Goal: Task Accomplishment & Management: Complete application form

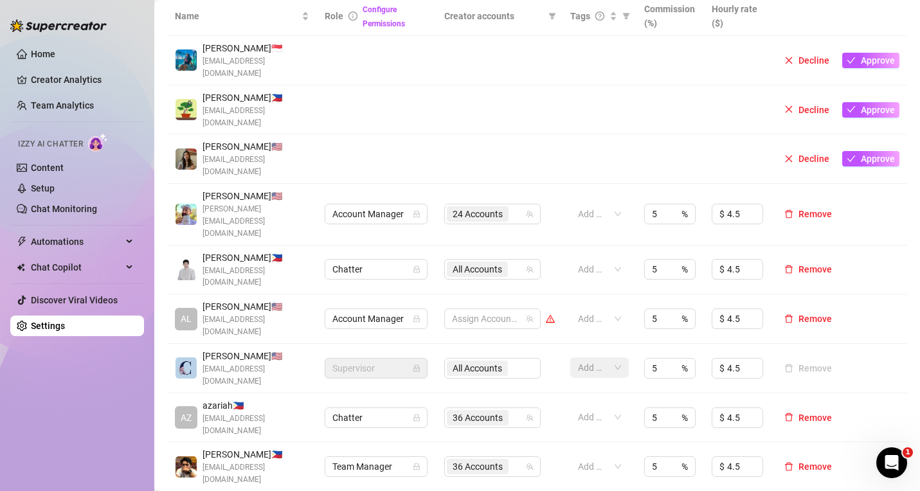
scroll to position [771, 0]
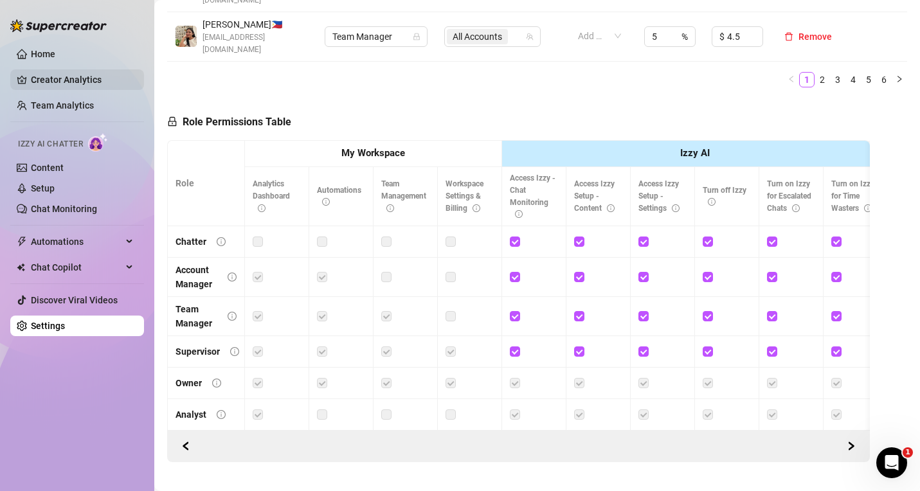
click at [65, 76] on link "Creator Analytics" at bounding box center [82, 79] width 103 height 21
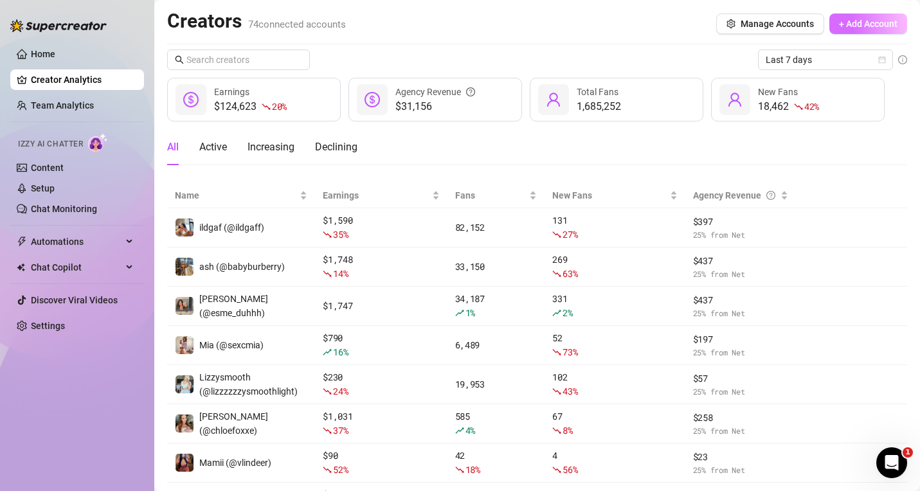
click at [873, 33] on button "+ Add Account" at bounding box center [869, 24] width 78 height 21
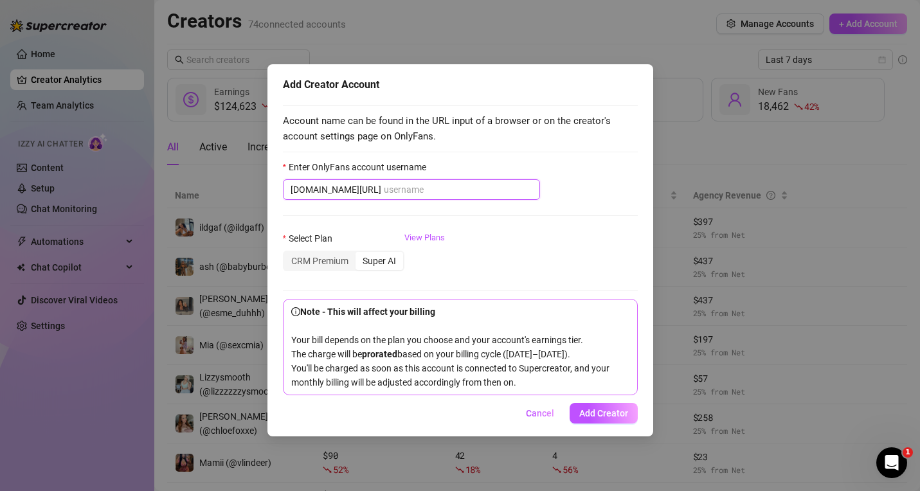
paste input "avryjennervip"
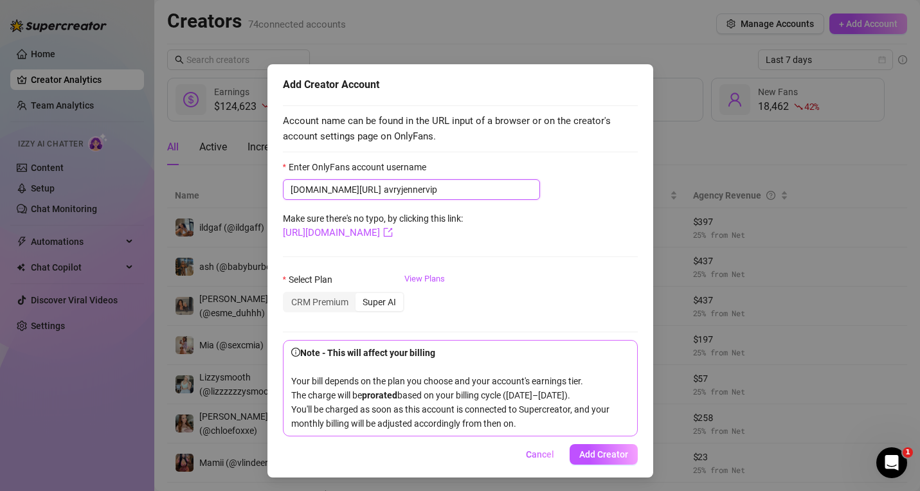
scroll to position [17, 0]
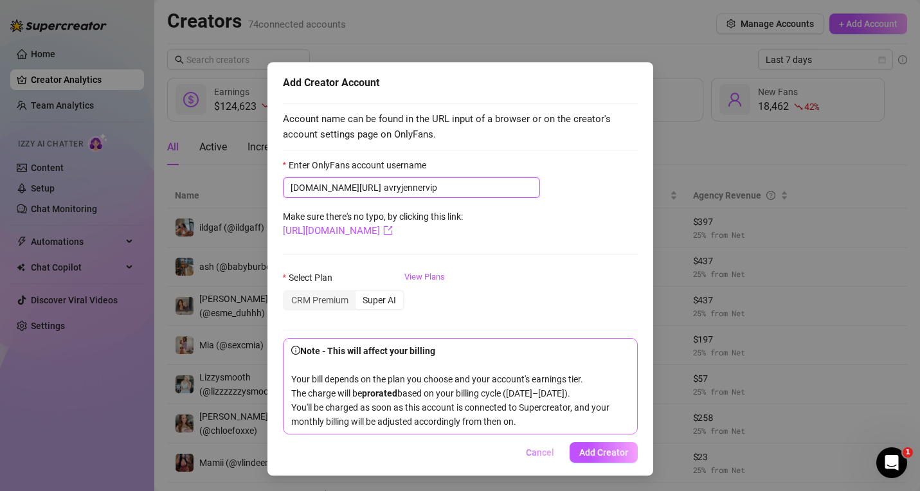
type input "avryjennervip"
click at [536, 457] on span "Cancel" at bounding box center [540, 453] width 28 height 10
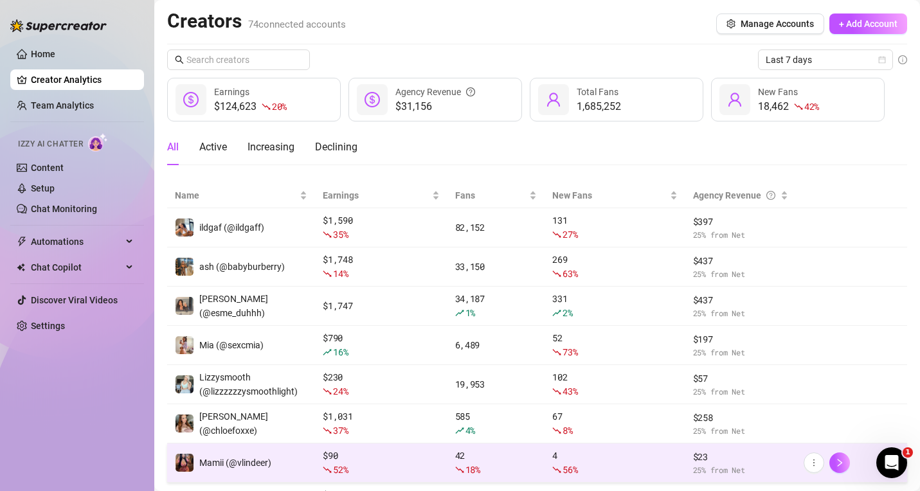
scroll to position [0, 0]
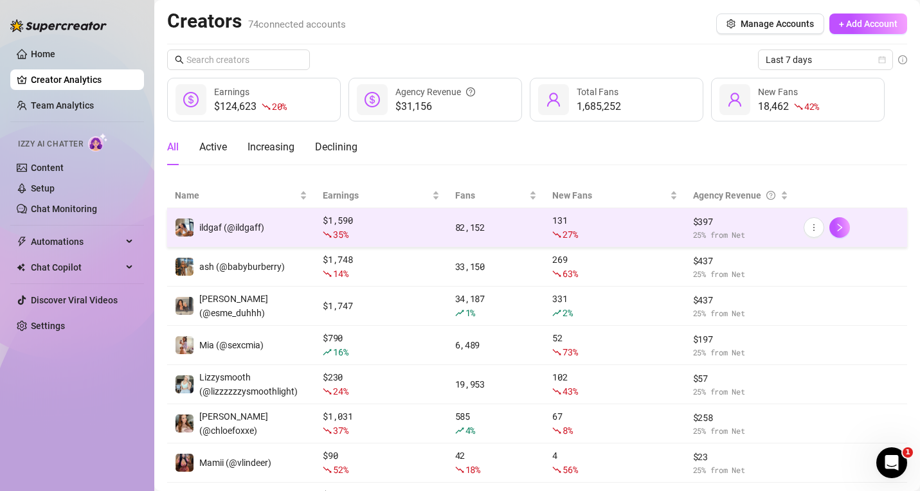
click at [271, 226] on td "ildgaf (@ildgaff)" at bounding box center [241, 227] width 148 height 39
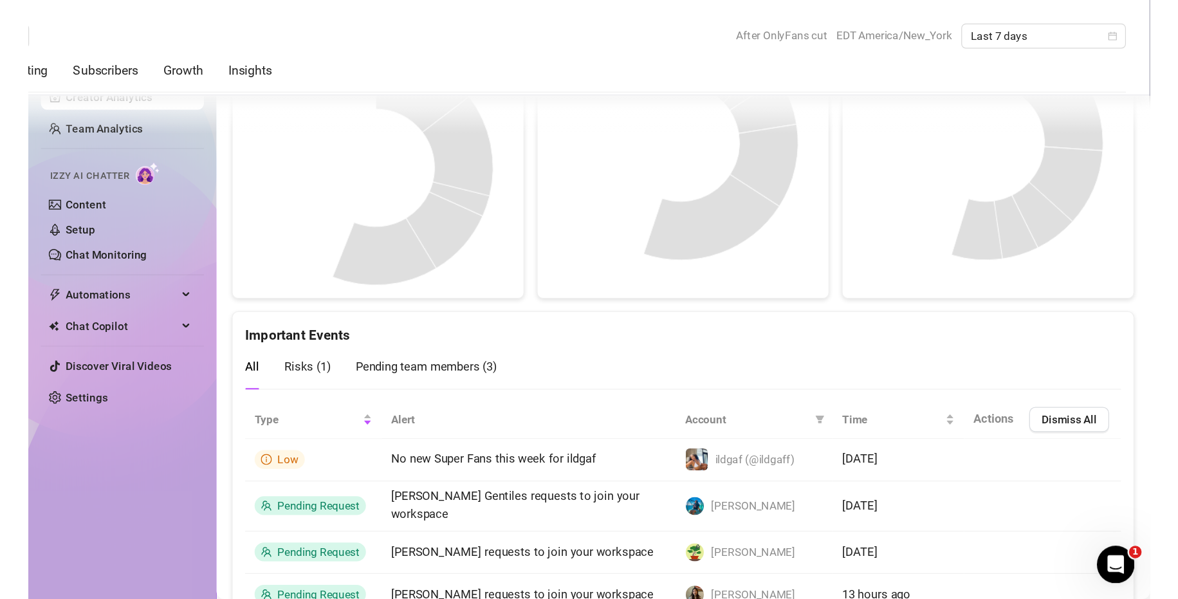
scroll to position [2578, 0]
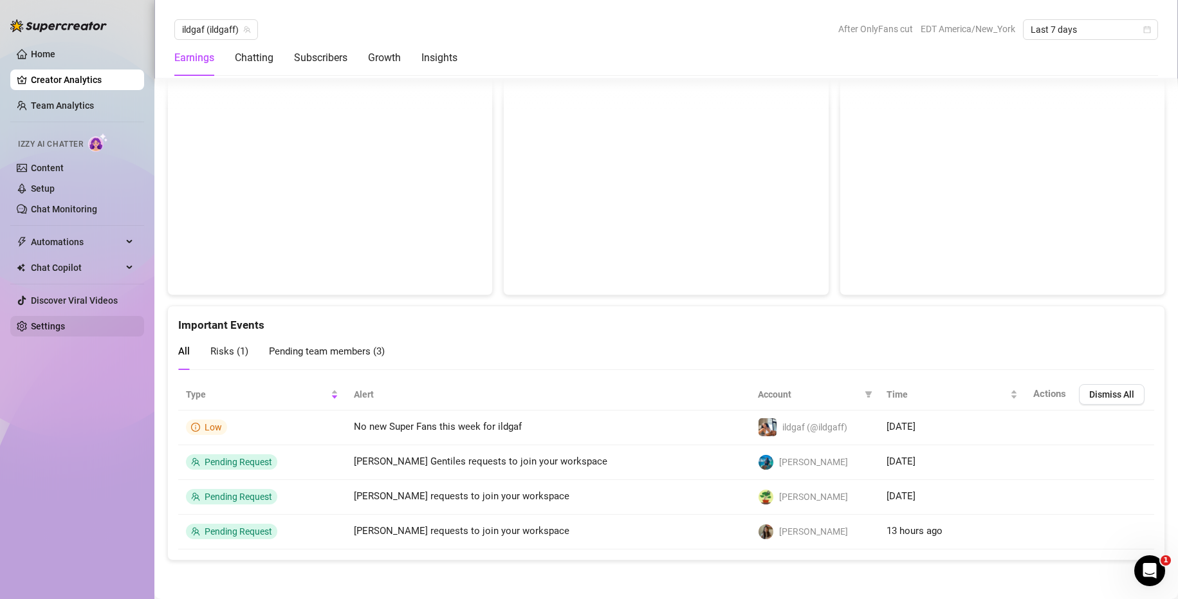
click at [59, 321] on link "Settings" at bounding box center [48, 326] width 34 height 10
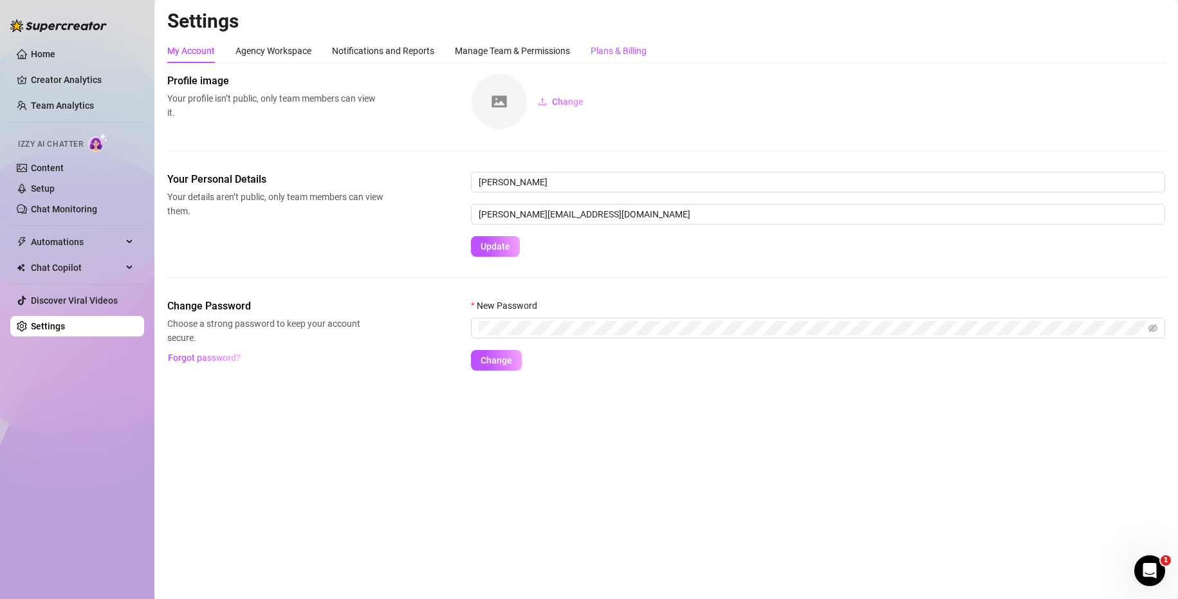
click at [628, 51] on div "Plans & Billing" at bounding box center [618, 51] width 56 height 14
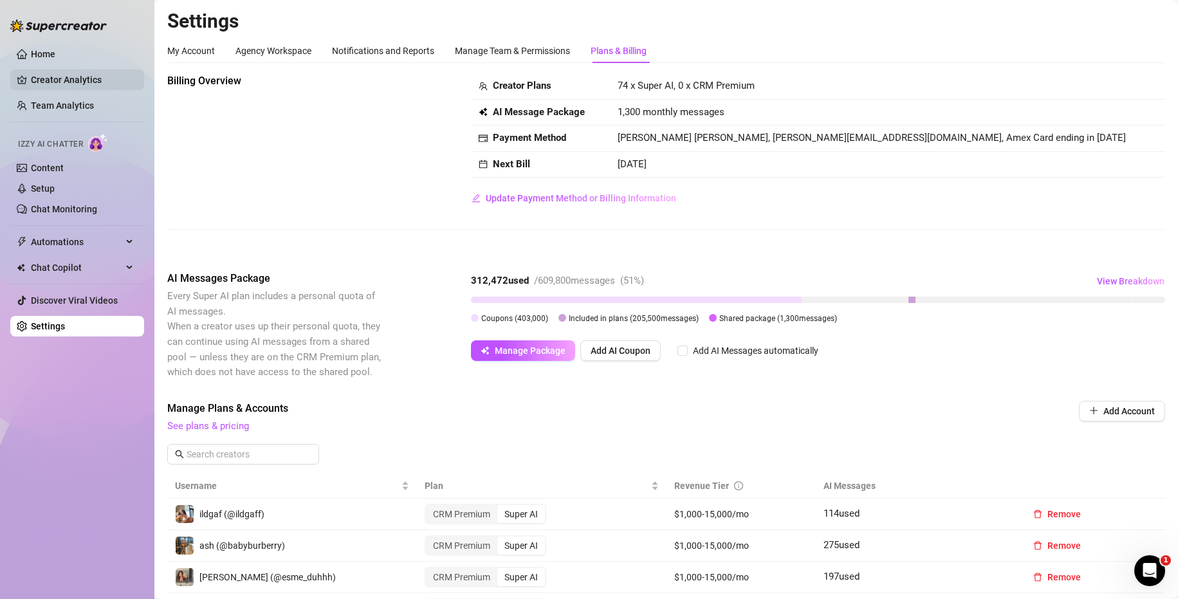
click at [55, 76] on link "Creator Analytics" at bounding box center [82, 79] width 103 height 21
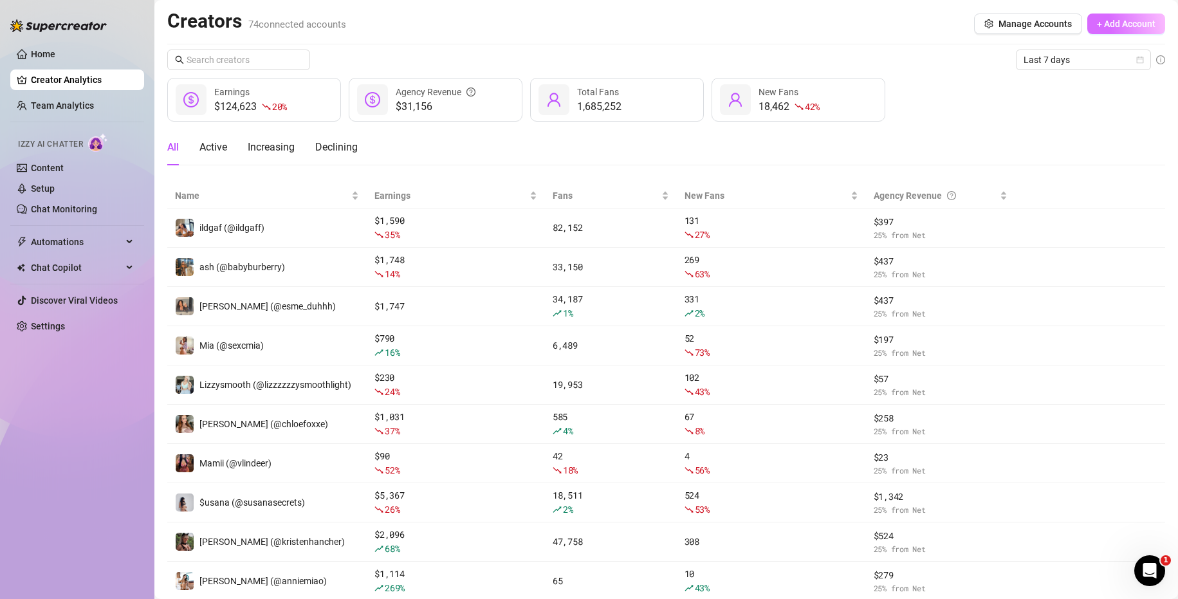
click at [920, 28] on span "+ Add Account" at bounding box center [1126, 24] width 59 height 10
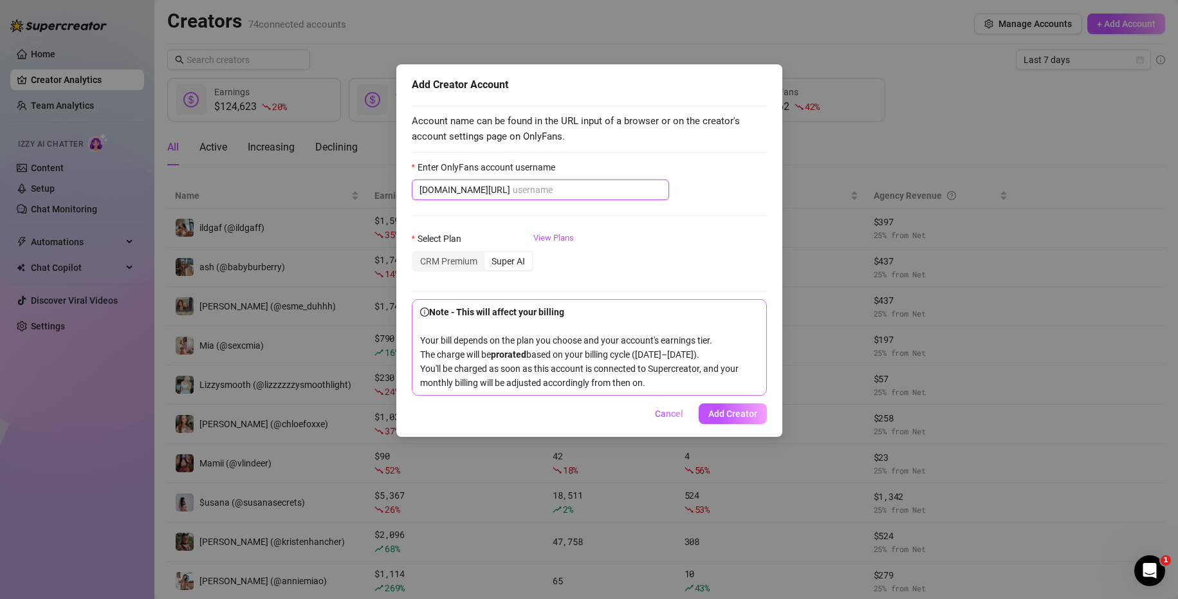
paste input "avryjennervip"
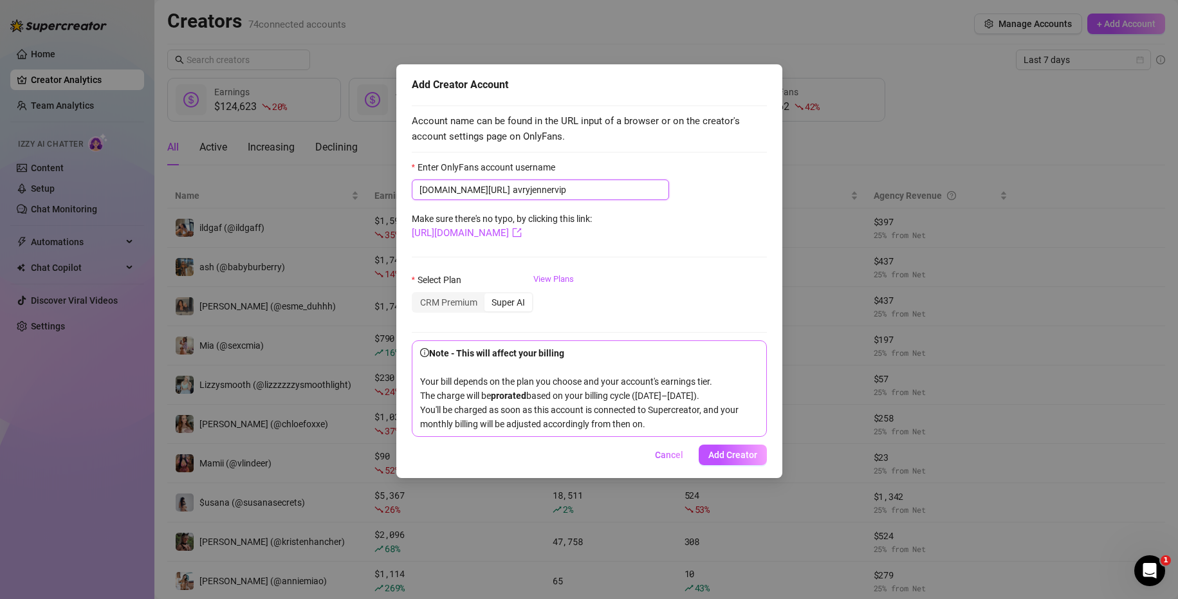
click at [513, 192] on input "avryjennervip" at bounding box center [587, 190] width 149 height 14
type input "avryjennervip"
click at [739, 460] on button "Add Creator" at bounding box center [732, 454] width 68 height 21
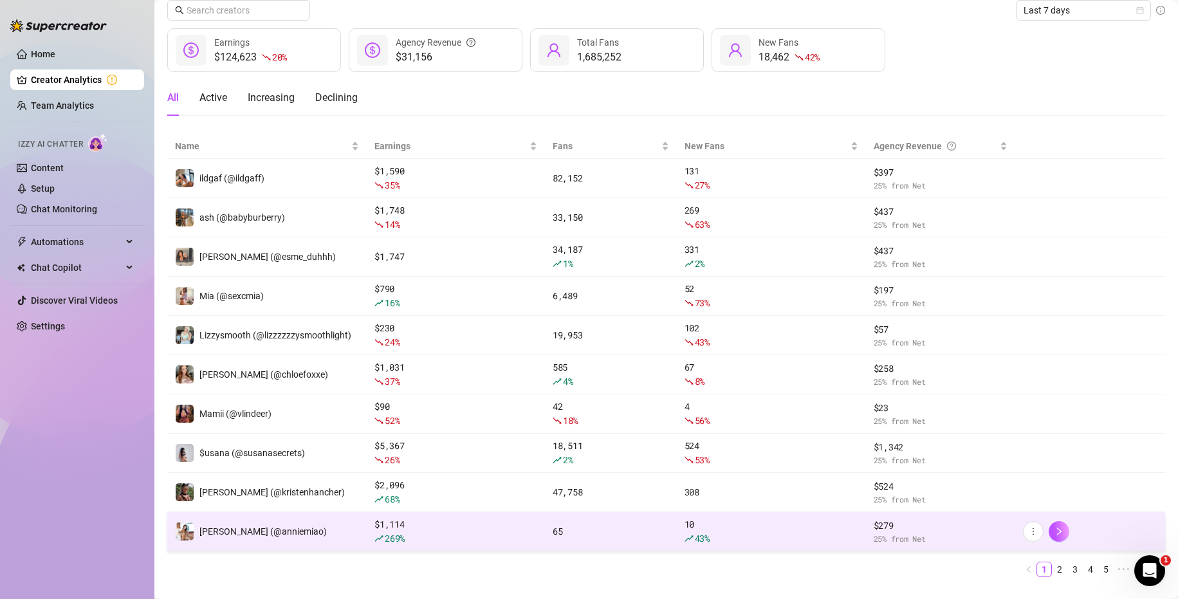
scroll to position [77, 0]
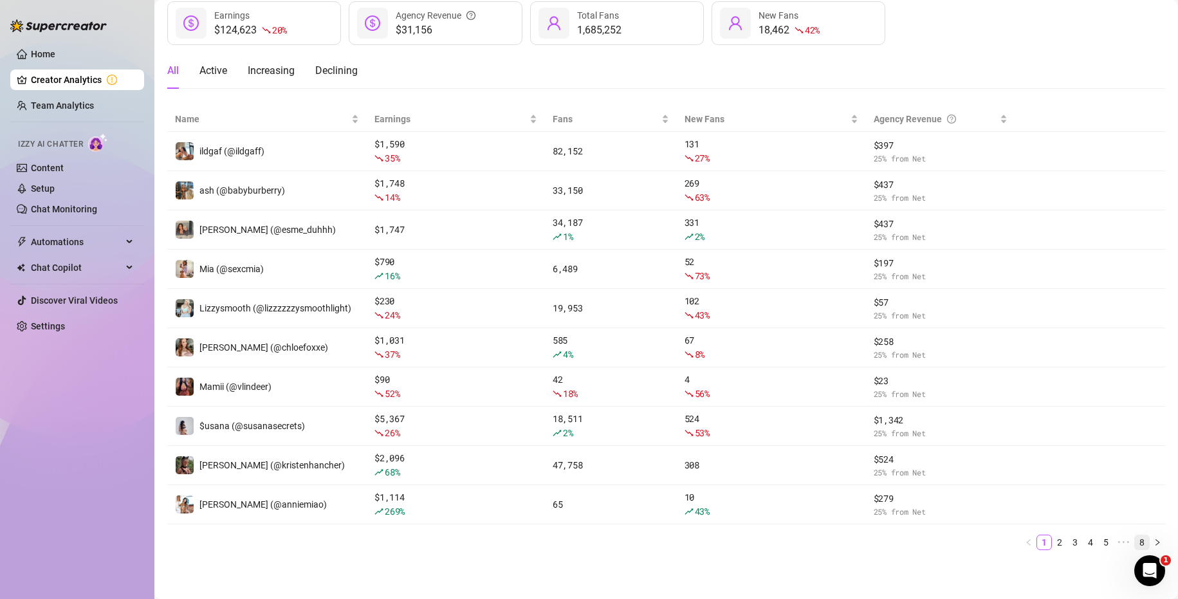
click at [920, 491] on link "8" at bounding box center [1142, 542] width 14 height 14
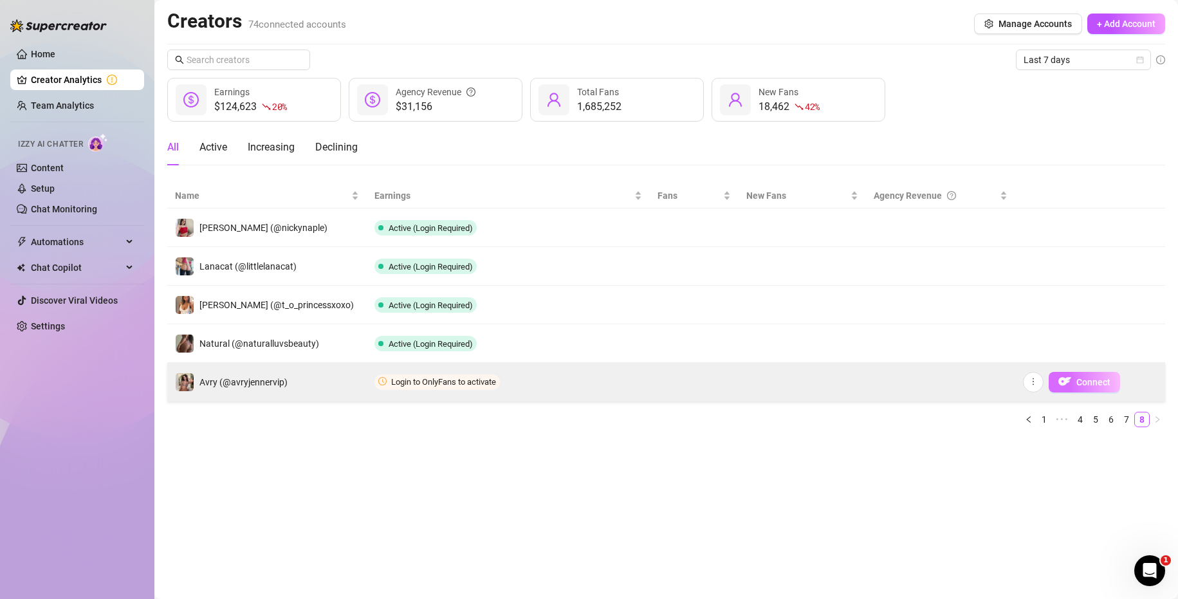
click at [920, 379] on img "button" at bounding box center [1064, 381] width 13 height 13
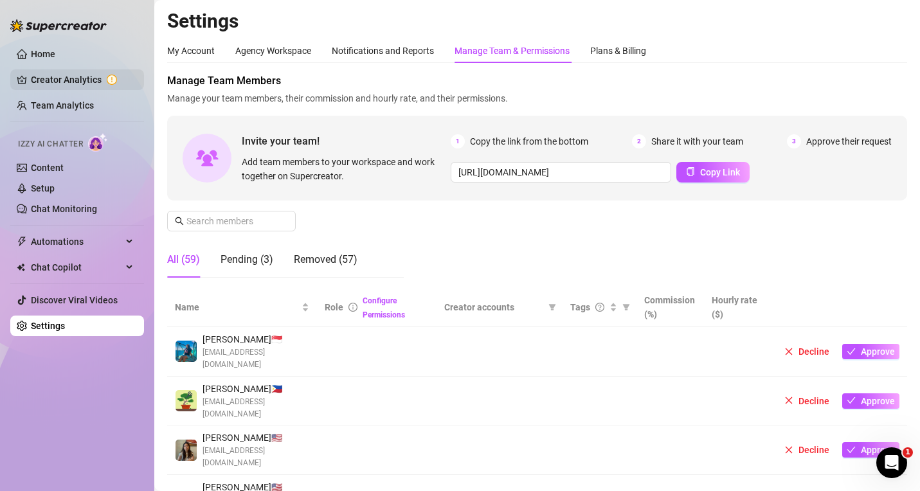
click at [70, 82] on link "Creator Analytics" at bounding box center [82, 79] width 103 height 21
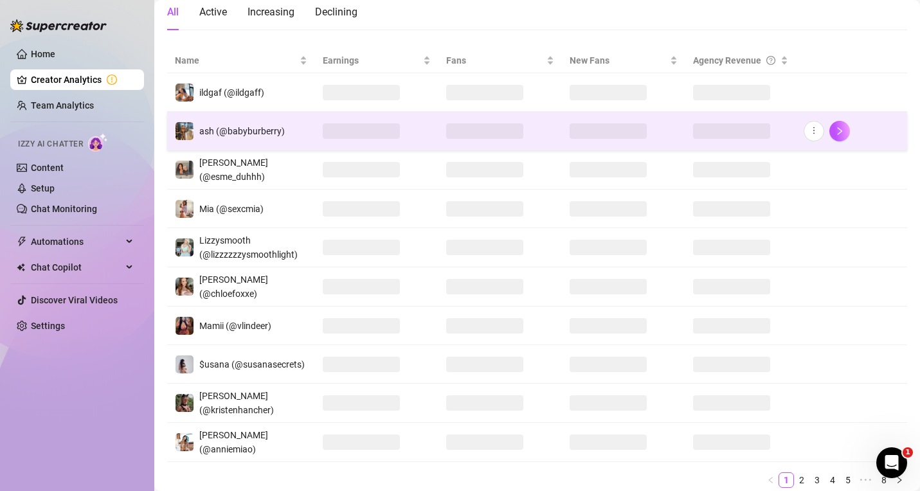
scroll to position [179, 0]
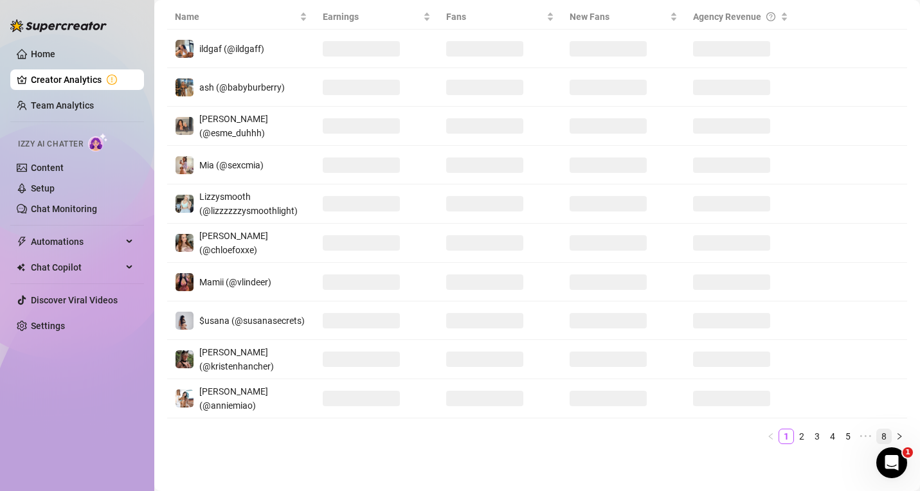
click at [878, 433] on link "8" at bounding box center [884, 437] width 14 height 14
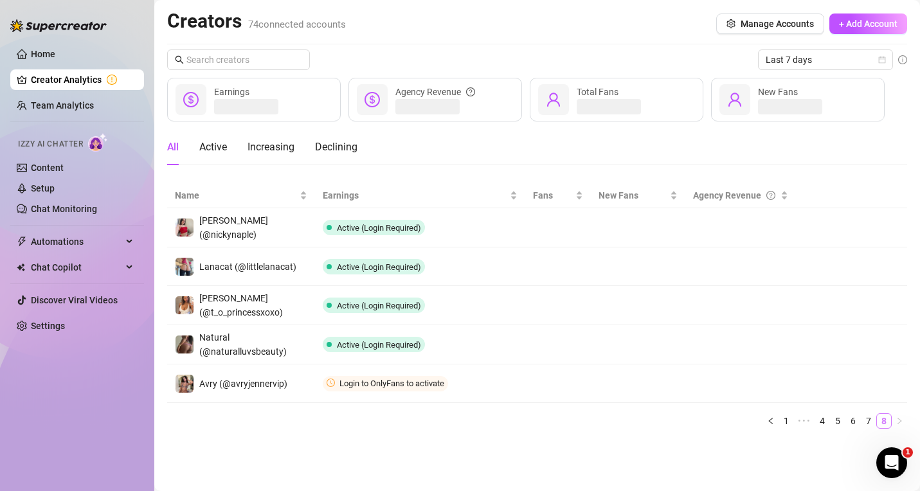
scroll to position [0, 0]
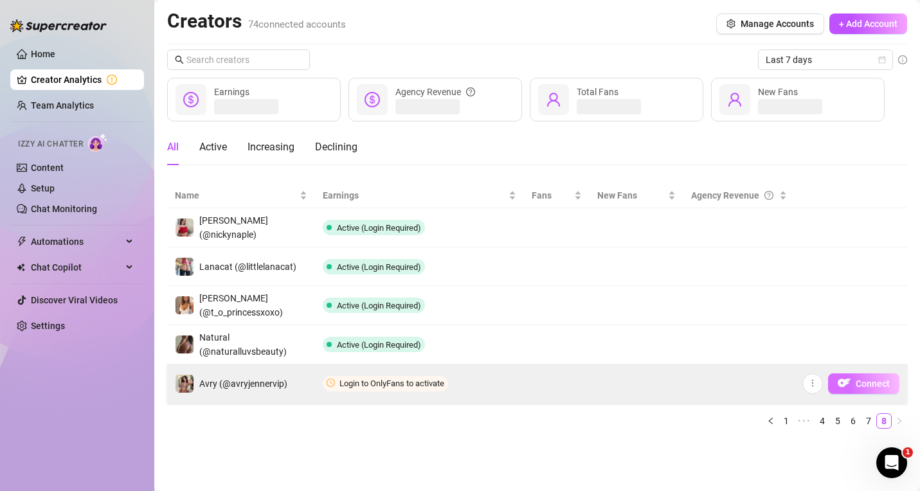
click at [870, 384] on span "Connect" at bounding box center [873, 384] width 34 height 10
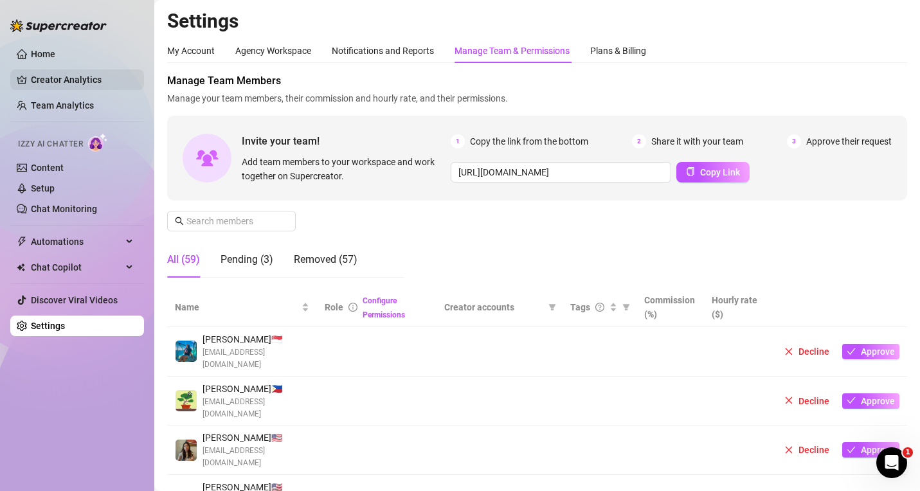
click at [114, 80] on link "Creator Analytics" at bounding box center [82, 79] width 103 height 21
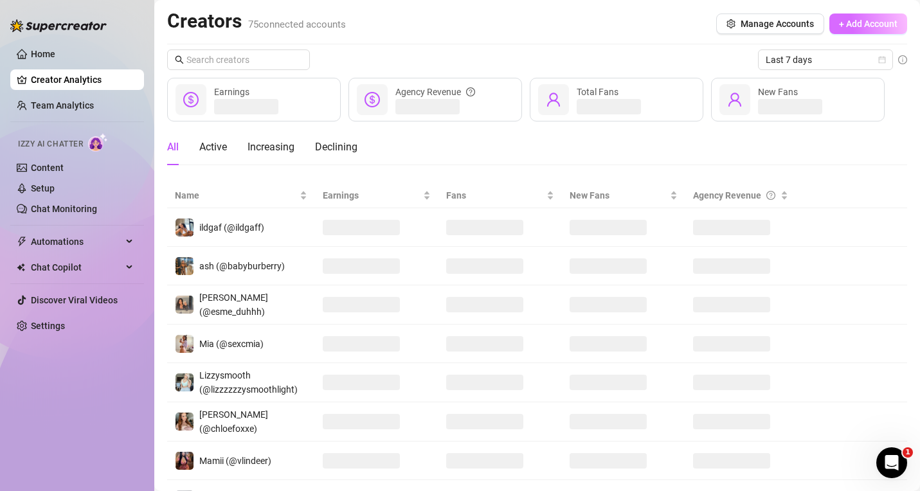
click at [864, 31] on button "+ Add Account" at bounding box center [869, 24] width 78 height 21
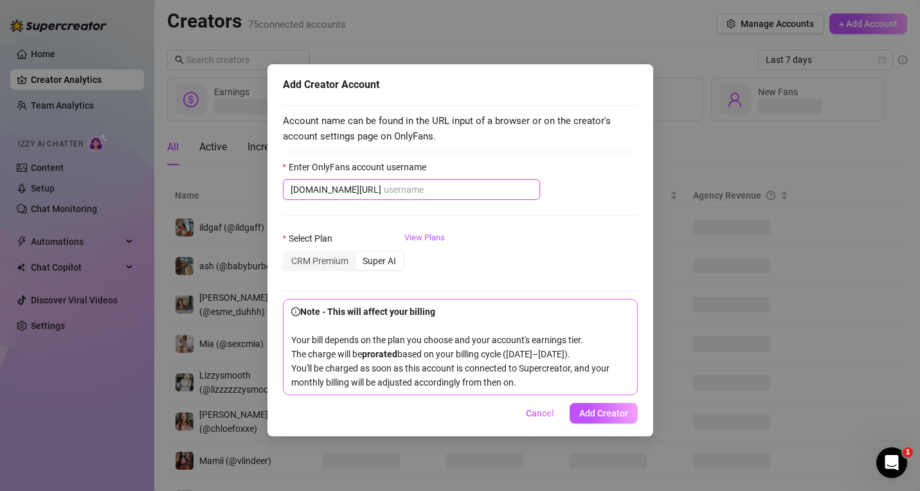
paste input "lalogone_brazy22"
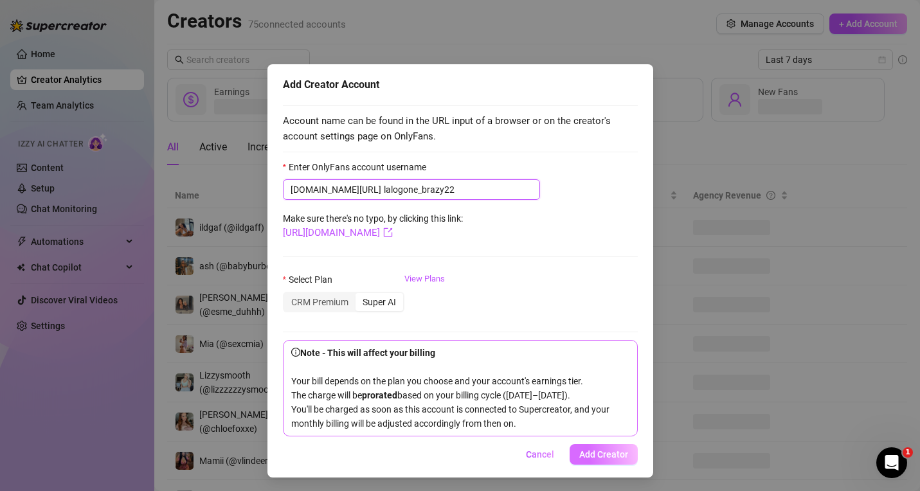
type input "lalogone_brazy22"
click at [610, 460] on span "Add Creator" at bounding box center [603, 455] width 49 height 10
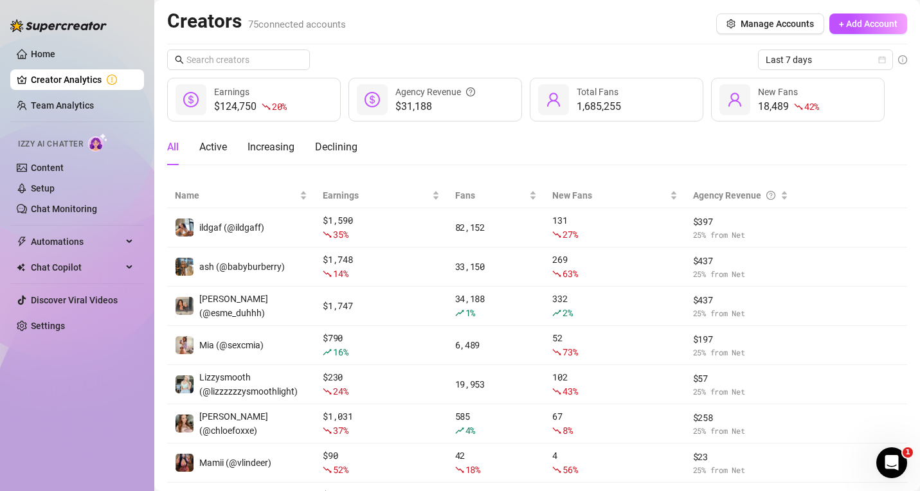
click at [875, 19] on span "+ Add Account" at bounding box center [868, 24] width 59 height 10
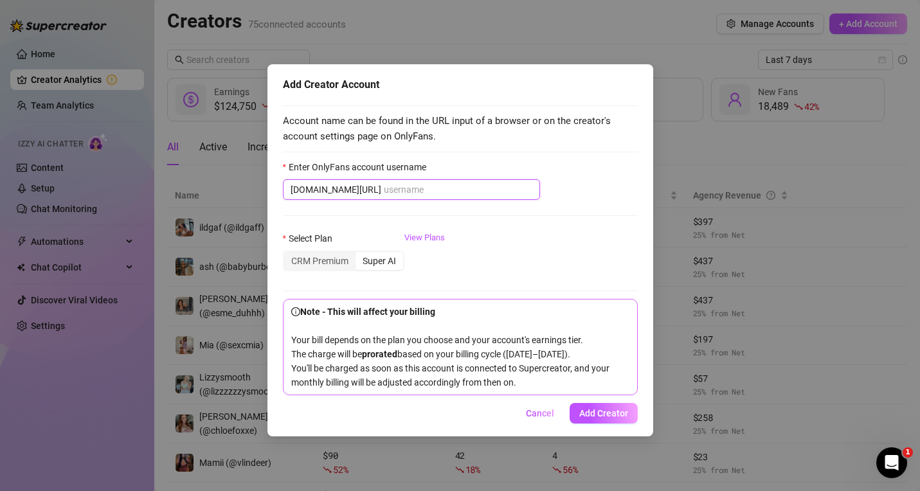
paste input "estrelluxy"
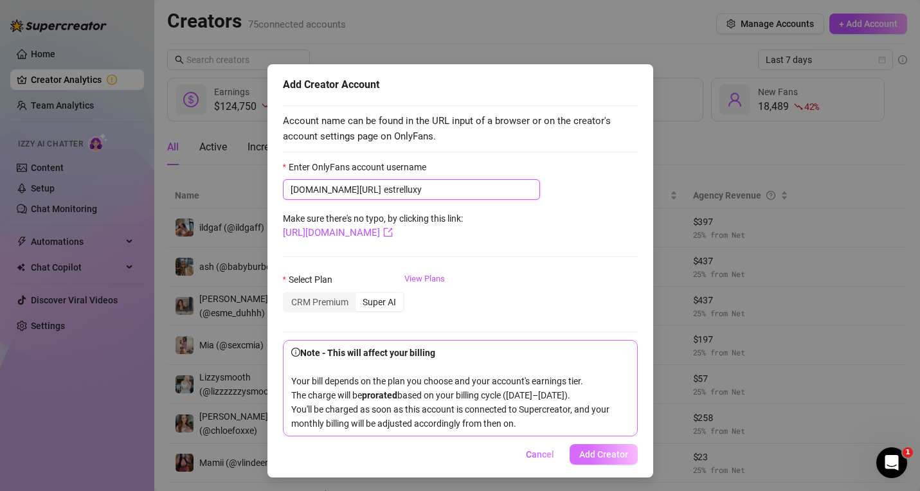
type input "estrelluxy"
drag, startPoint x: 597, startPoint y: 467, endPoint x: 586, endPoint y: 464, distance: 11.2
click at [597, 460] on span "Add Creator" at bounding box center [603, 455] width 49 height 10
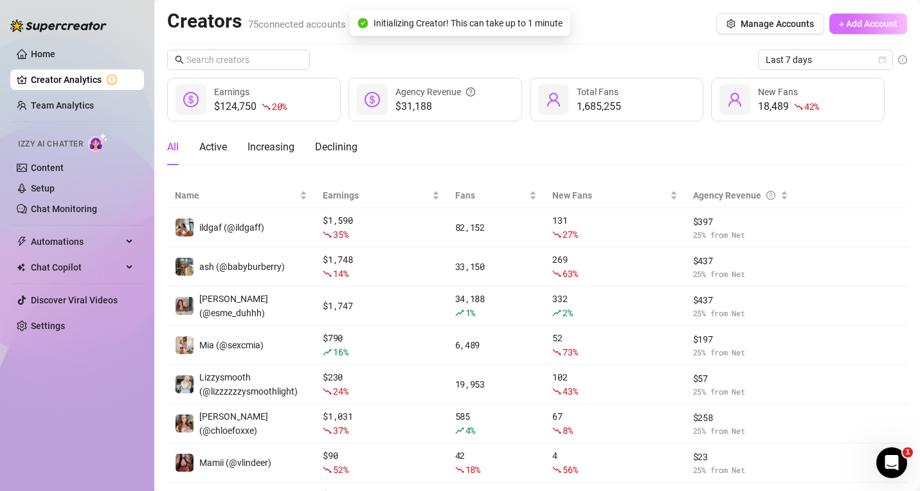
click at [859, 21] on span "+ Add Account" at bounding box center [868, 24] width 59 height 10
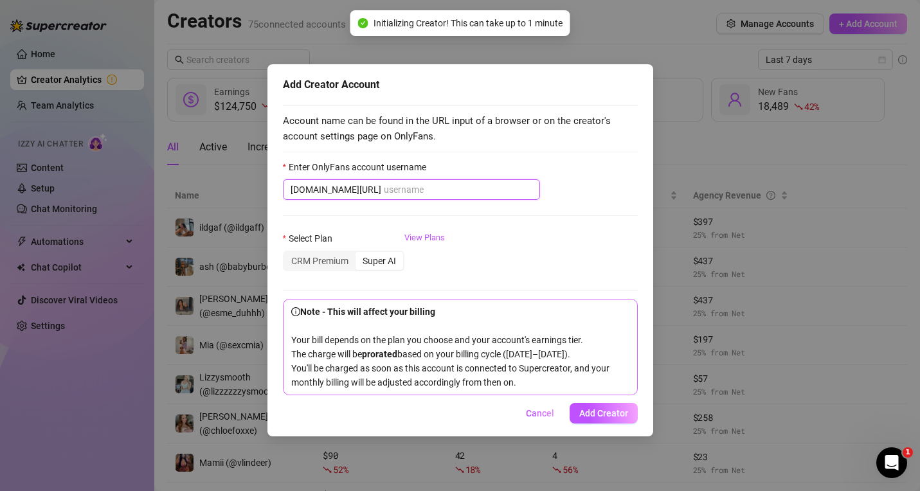
paste input "therealjusticeee"
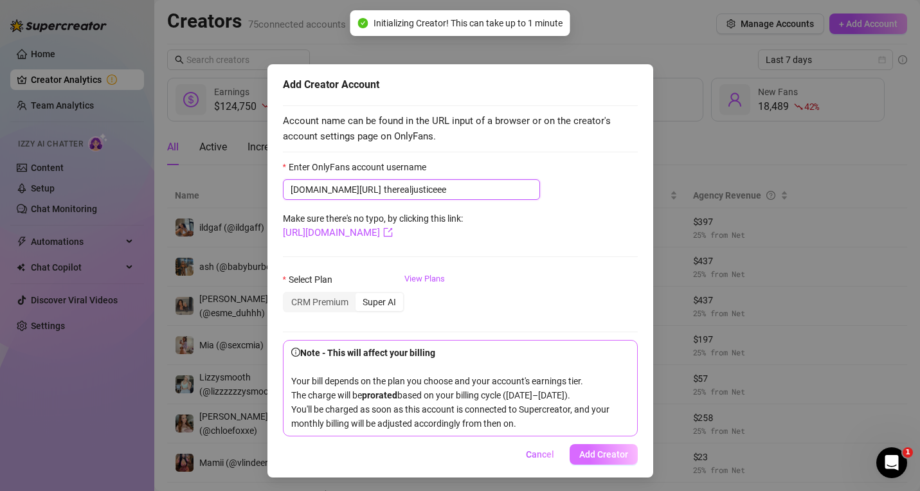
type input "therealjusticeee"
click at [595, 460] on span "Add Creator" at bounding box center [603, 455] width 49 height 10
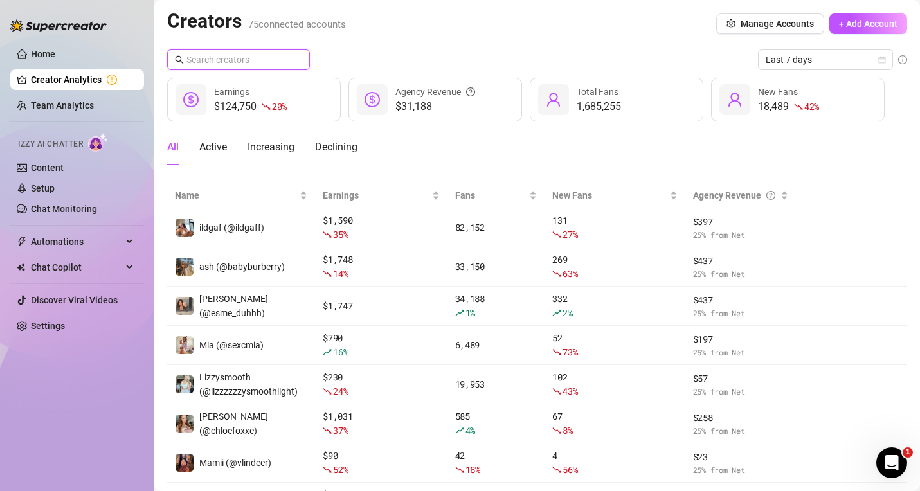
drag, startPoint x: 213, startPoint y: 59, endPoint x: 226, endPoint y: 59, distance: 12.9
click at [213, 59] on input "text" at bounding box center [239, 60] width 105 height 14
paste input "glambycandy"
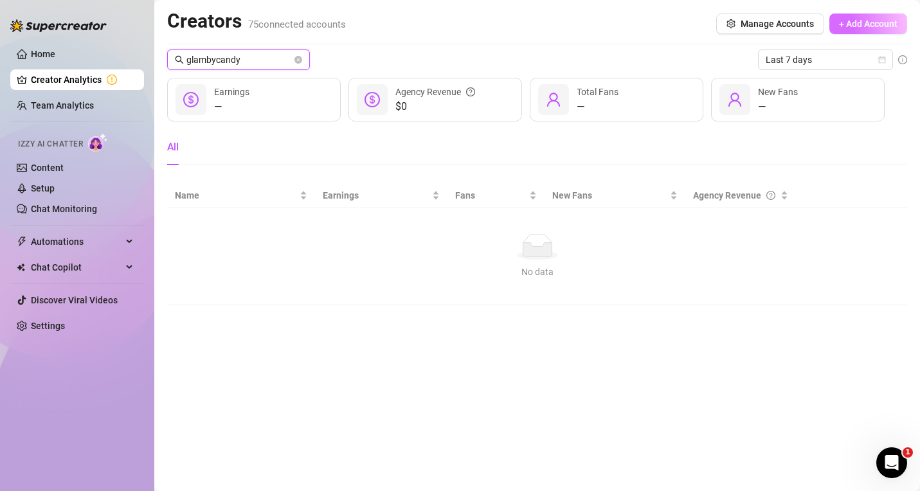
type input "glambycandy"
click at [866, 24] on span "+ Add Account" at bounding box center [868, 24] width 59 height 10
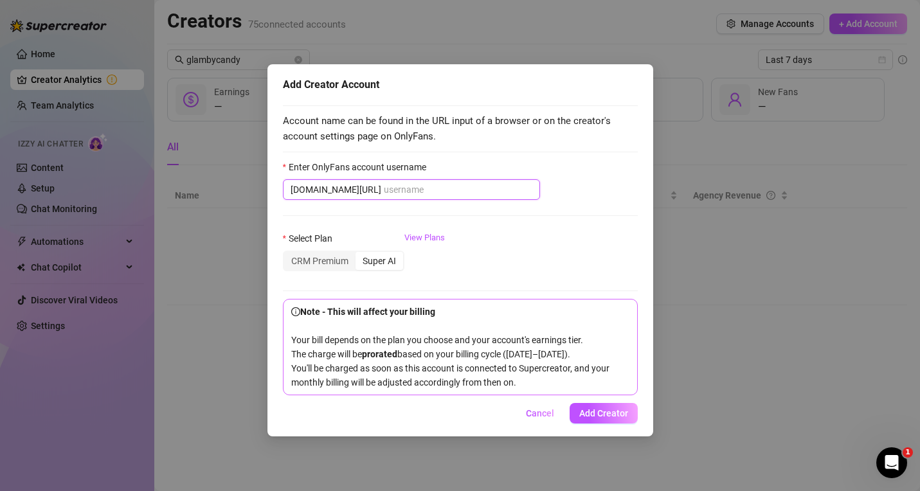
paste input "glambycandy"
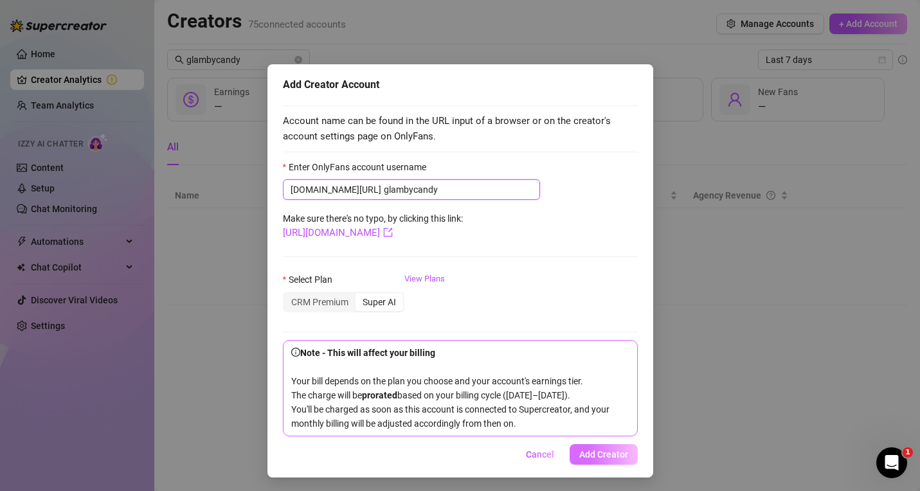
type input "glambycandy"
click at [598, 460] on span "Add Creator" at bounding box center [603, 455] width 49 height 10
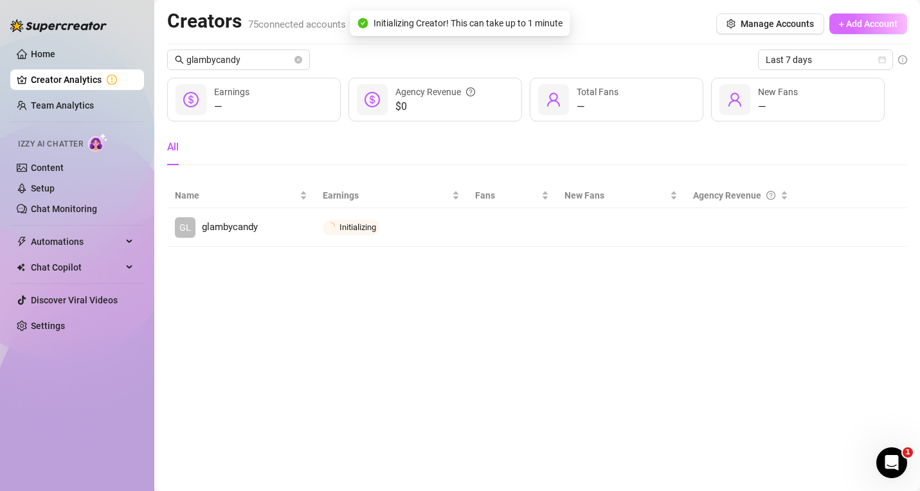
click at [861, 23] on span "+ Add Account" at bounding box center [868, 24] width 59 height 10
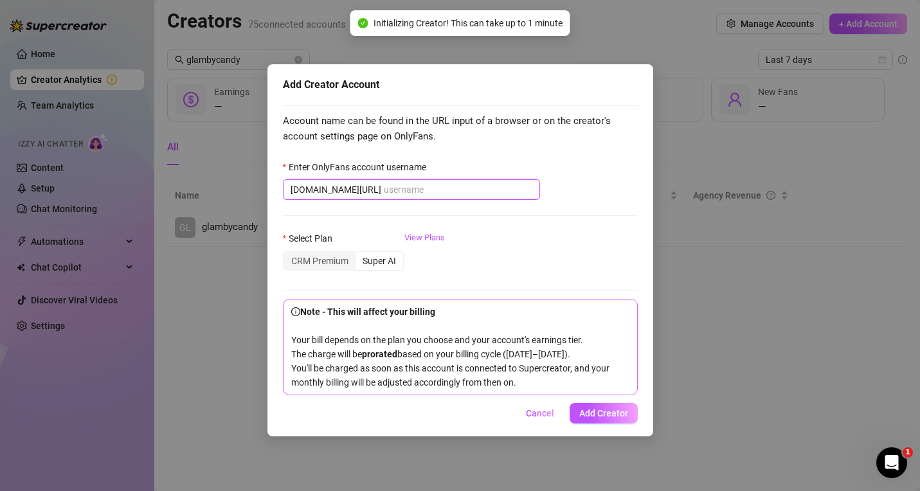
paste input "motomadness47"
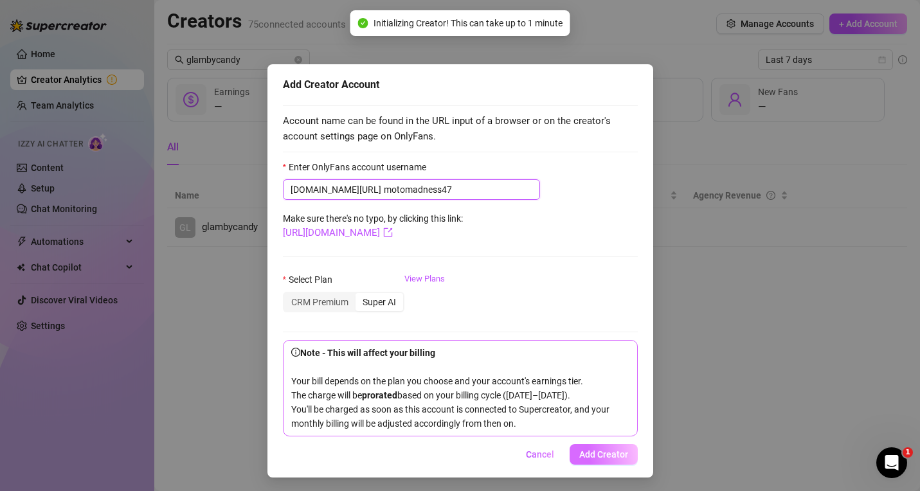
type input "motomadness47"
click at [600, 460] on span "Add Creator" at bounding box center [603, 455] width 49 height 10
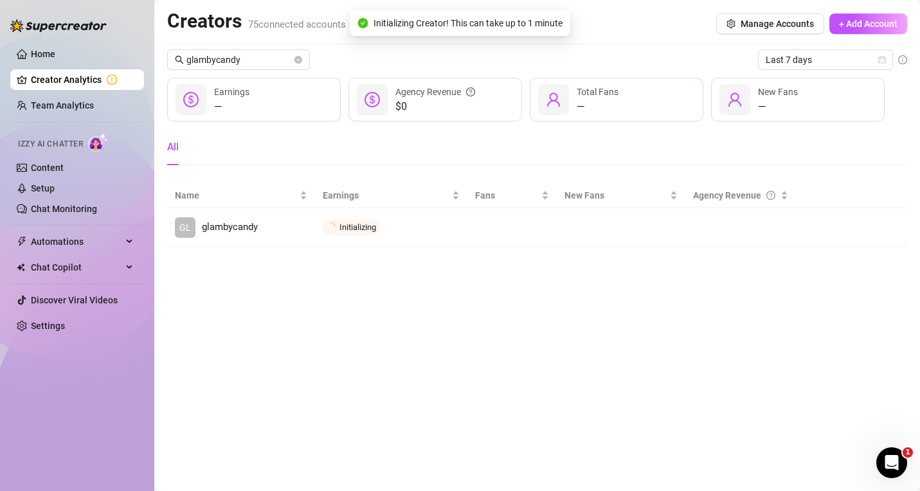
click at [851, 21] on span "+ Add Account" at bounding box center [868, 24] width 59 height 10
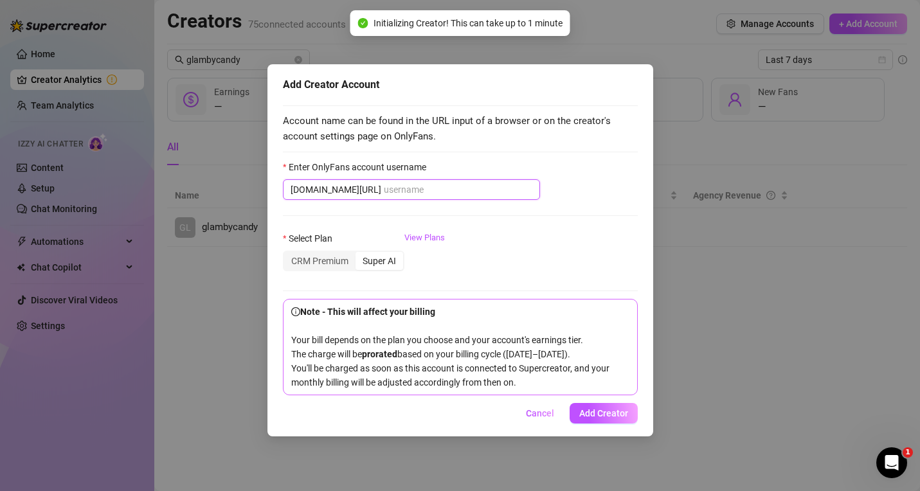
paste input "withstand"
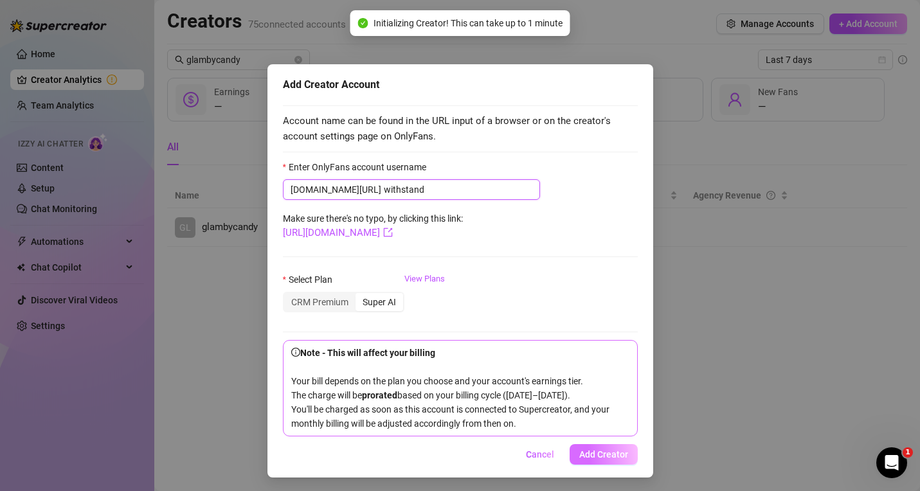
type input "withstand"
click at [590, 460] on span "Add Creator" at bounding box center [603, 455] width 49 height 10
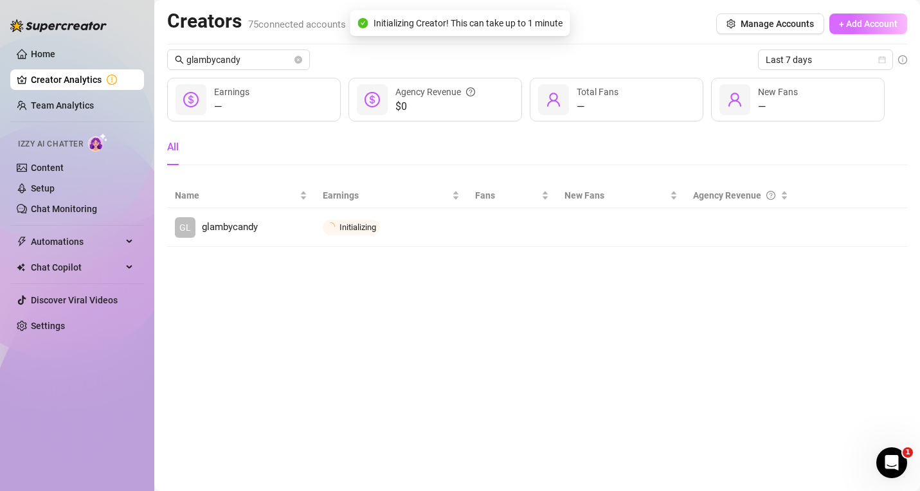
click at [866, 28] on span "+ Add Account" at bounding box center [868, 24] width 59 height 10
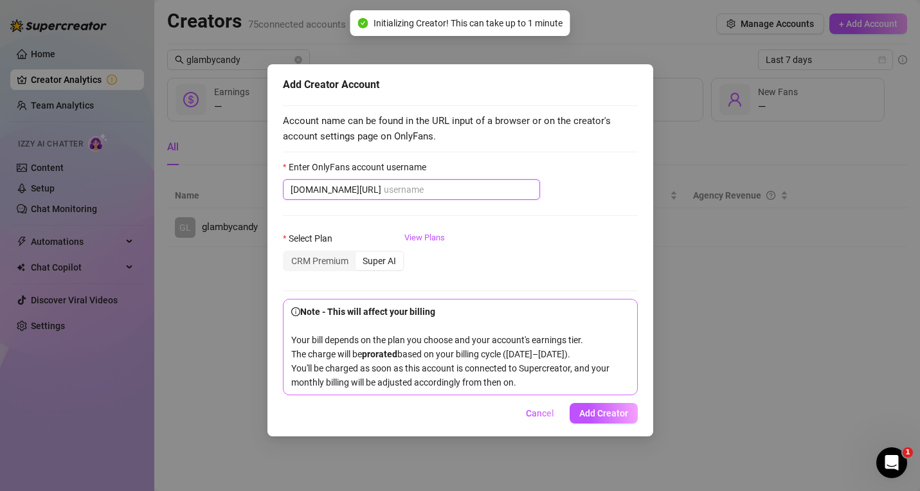
paste input "beaunlyfans"
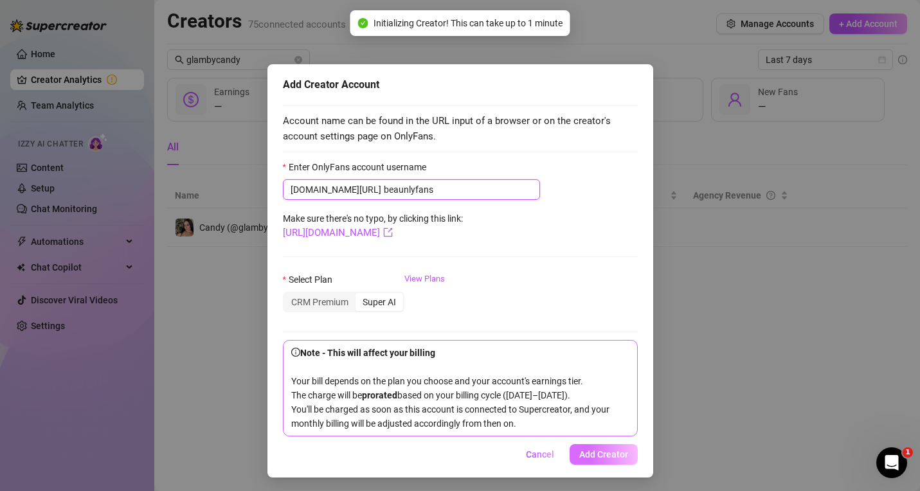
type input "beaunlyfans"
click at [596, 460] on span "Add Creator" at bounding box center [603, 455] width 49 height 10
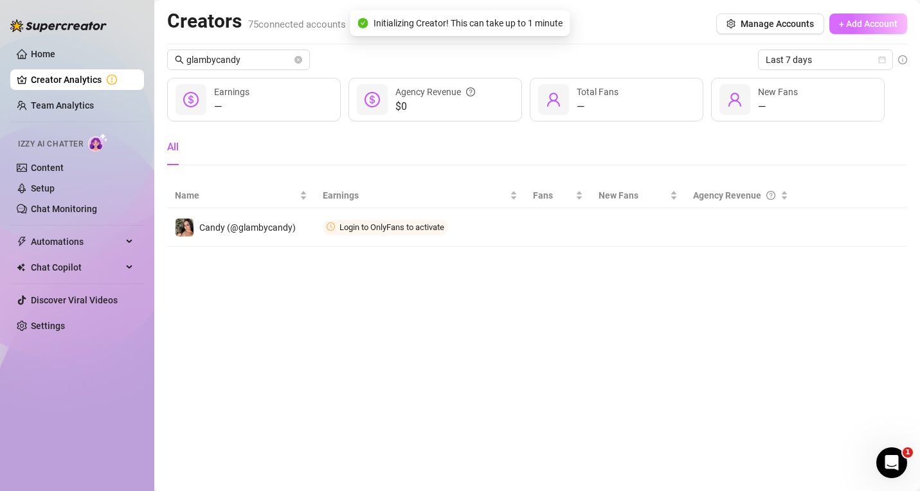
click at [873, 28] on span "+ Add Account" at bounding box center [868, 24] width 59 height 10
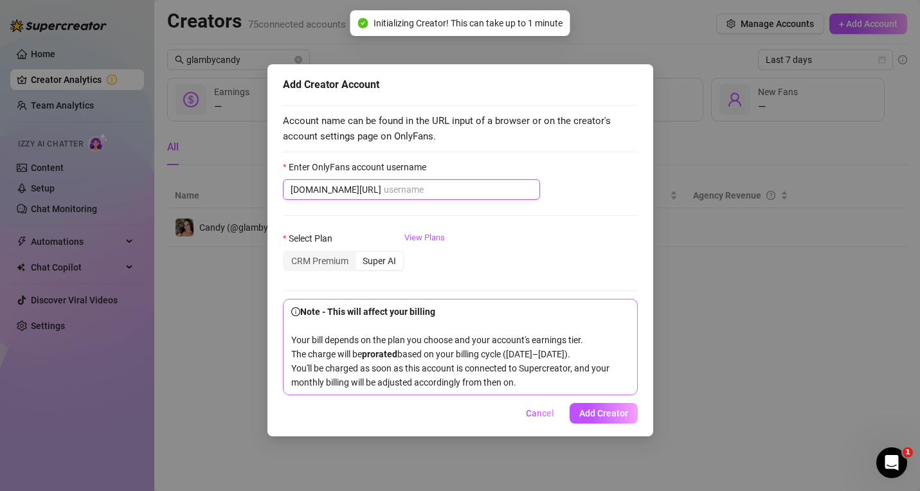
paste input "edmflowerfairy"
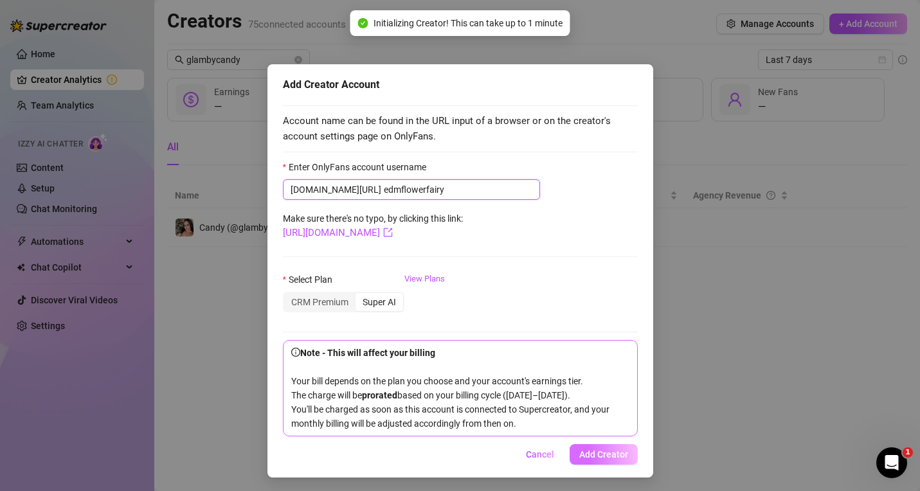
type input "edmflowerfairy"
click at [611, 462] on button "Add Creator" at bounding box center [604, 454] width 68 height 21
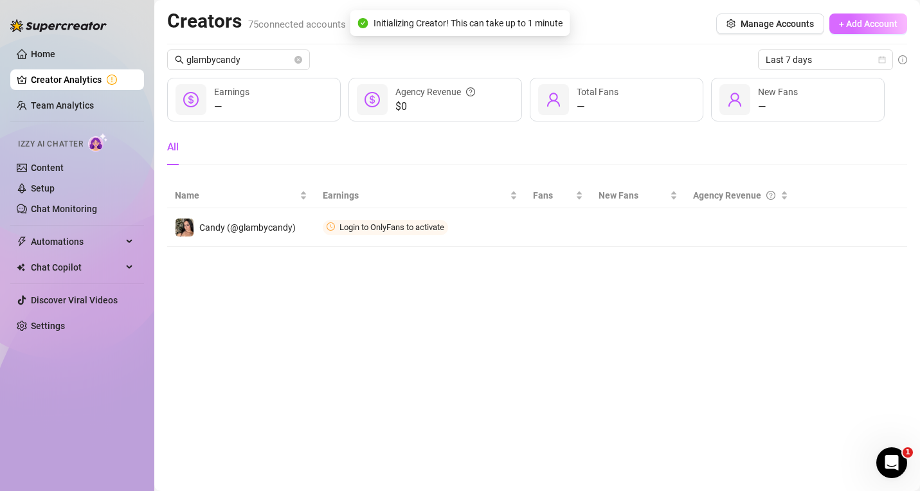
click at [894, 33] on button "+ Add Account" at bounding box center [869, 24] width 78 height 21
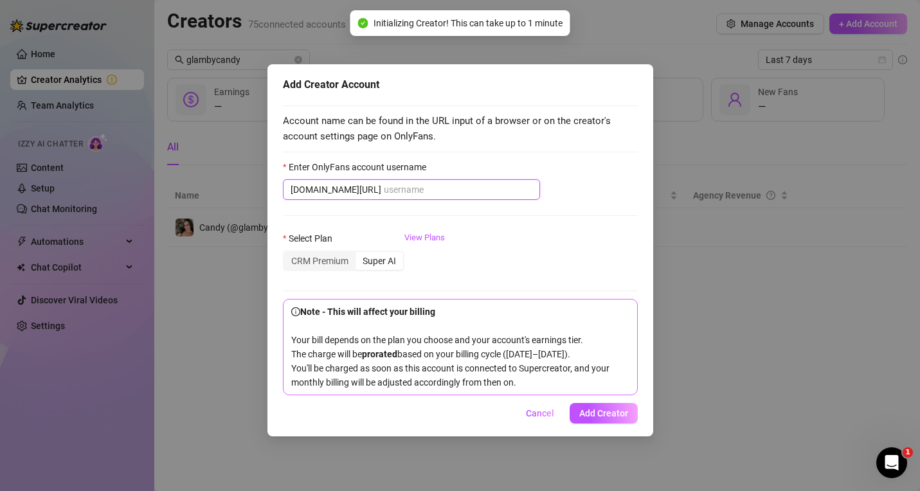
paste input "thesophiapayan"
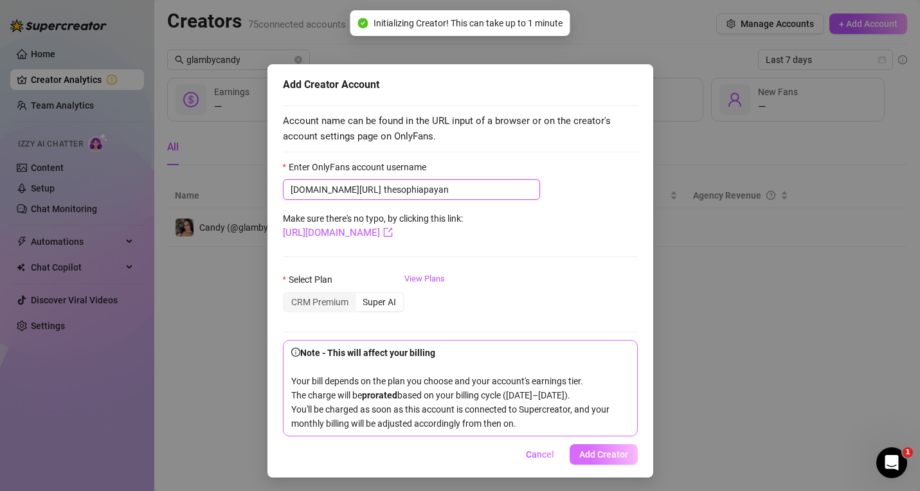
type input "thesophiapayan"
click at [597, 464] on button "Add Creator" at bounding box center [604, 454] width 68 height 21
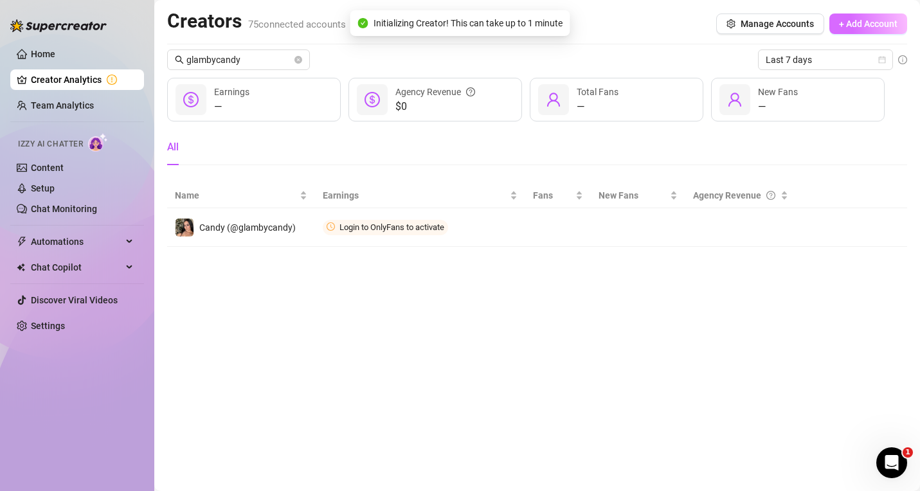
click at [866, 26] on span "+ Add Account" at bounding box center [868, 24] width 59 height 10
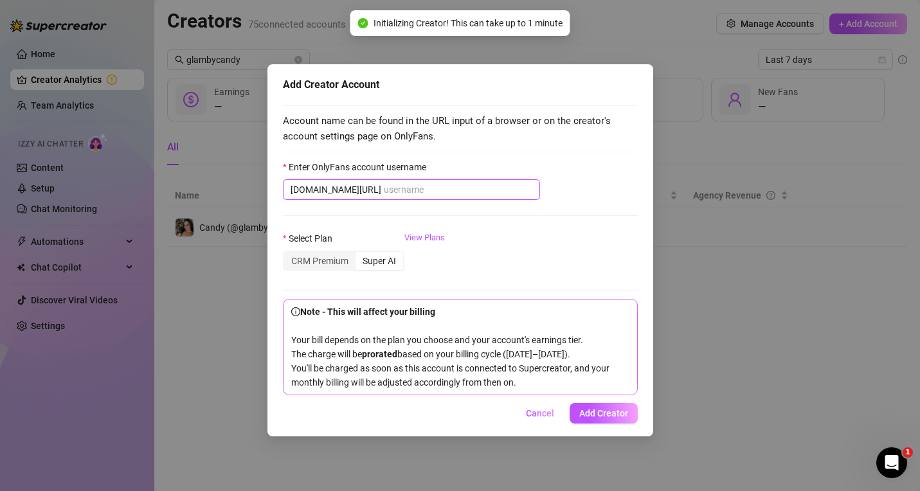
paste input "aprilblaze"
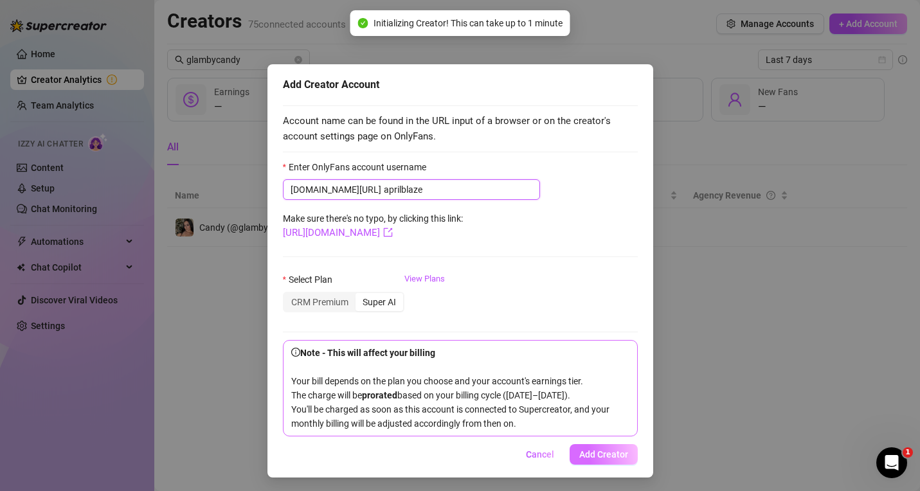
type input "aprilblaze"
click at [601, 460] on span "Add Creator" at bounding box center [603, 455] width 49 height 10
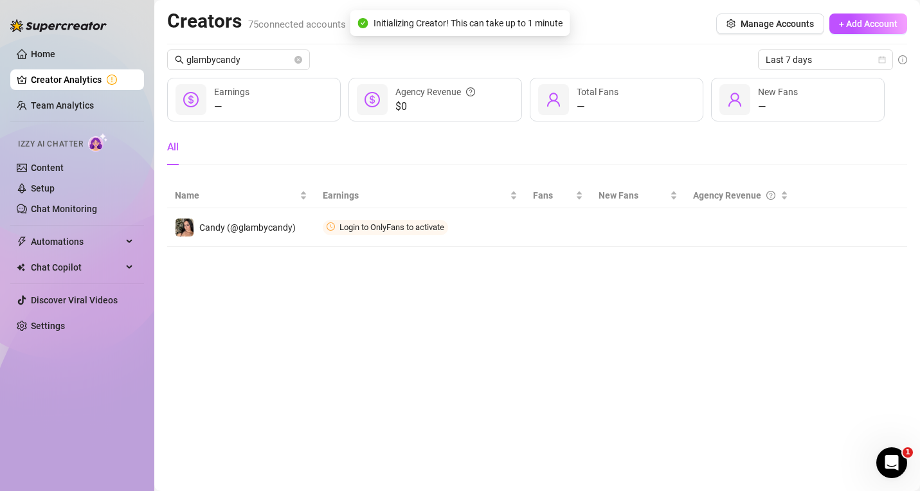
click at [892, 15] on button "+ Add Account" at bounding box center [869, 24] width 78 height 21
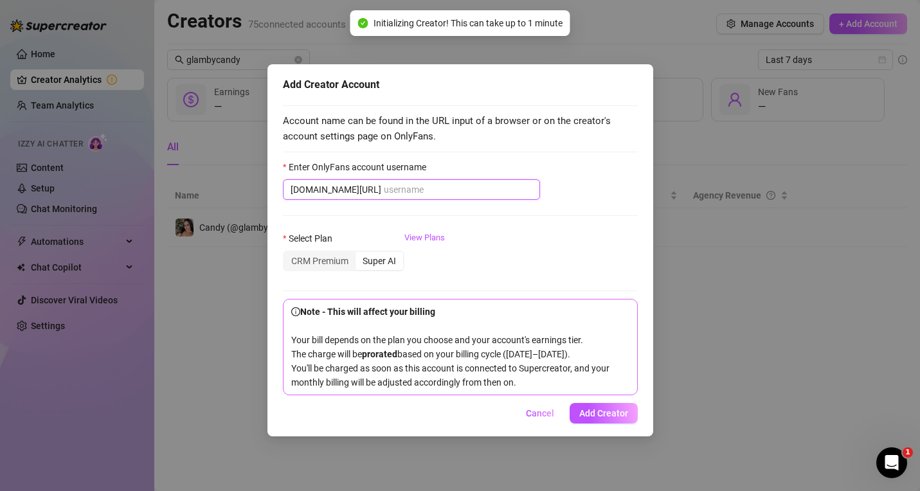
paste input "clutchvip"
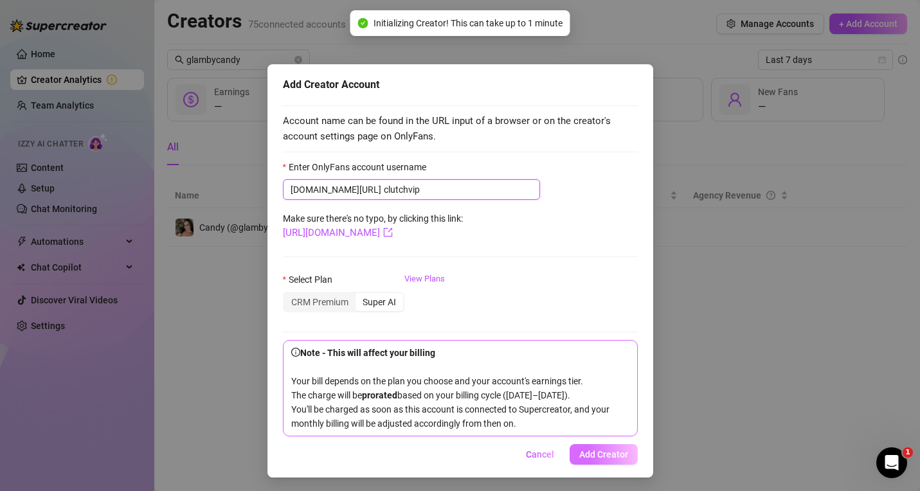
type input "clutchvip"
click at [594, 464] on button "Add Creator" at bounding box center [604, 454] width 68 height 21
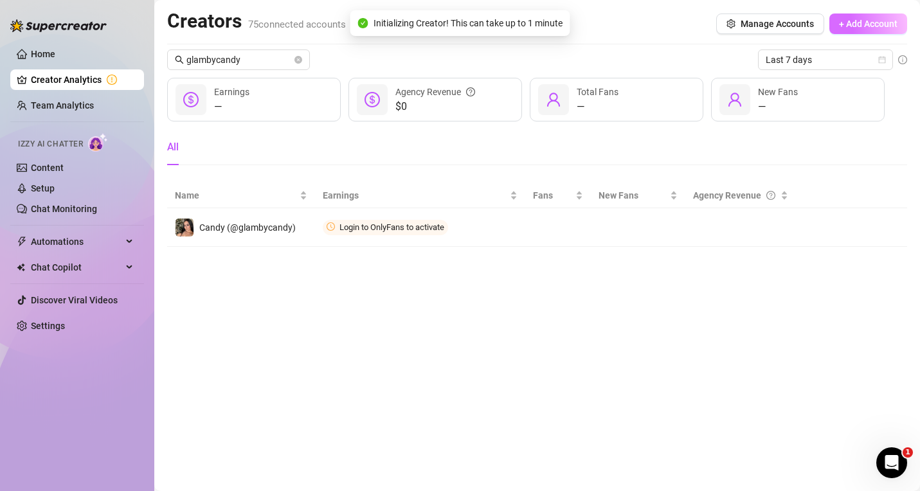
click at [855, 27] on span "+ Add Account" at bounding box center [868, 24] width 59 height 10
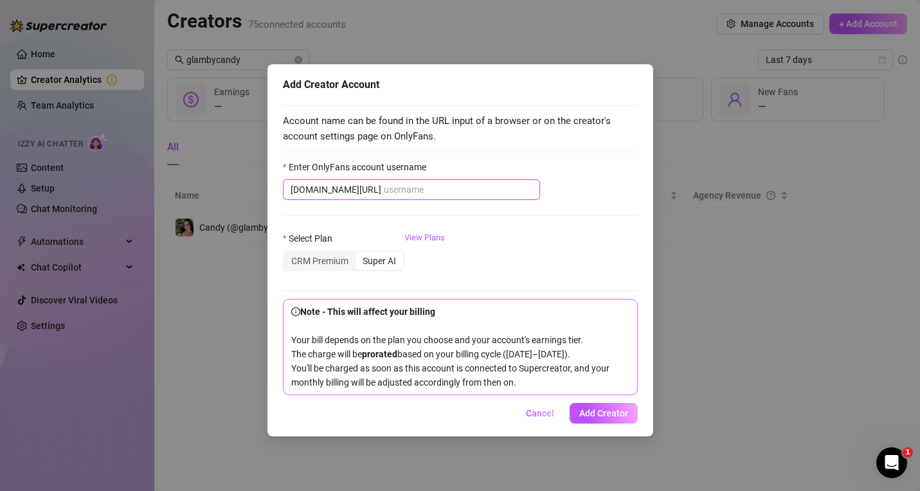
paste input "tiffnicole143"
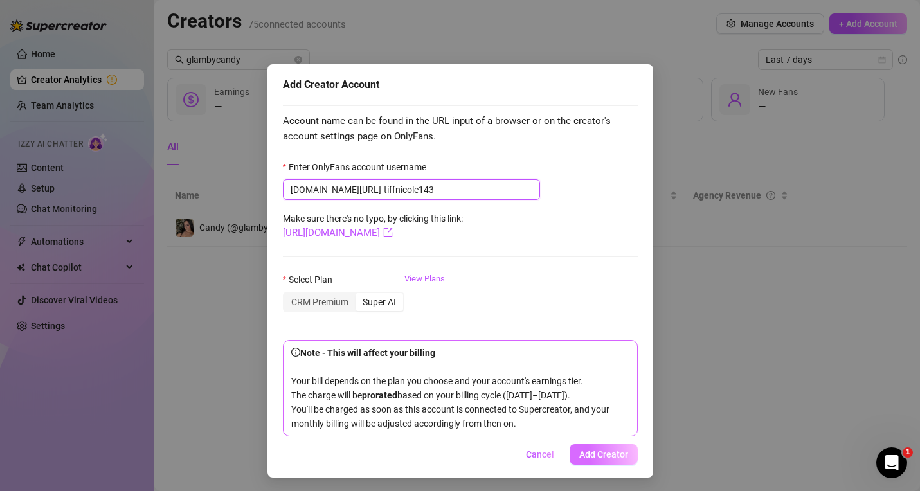
type input "tiffnicole143"
click at [588, 462] on button "Add Creator" at bounding box center [604, 454] width 68 height 21
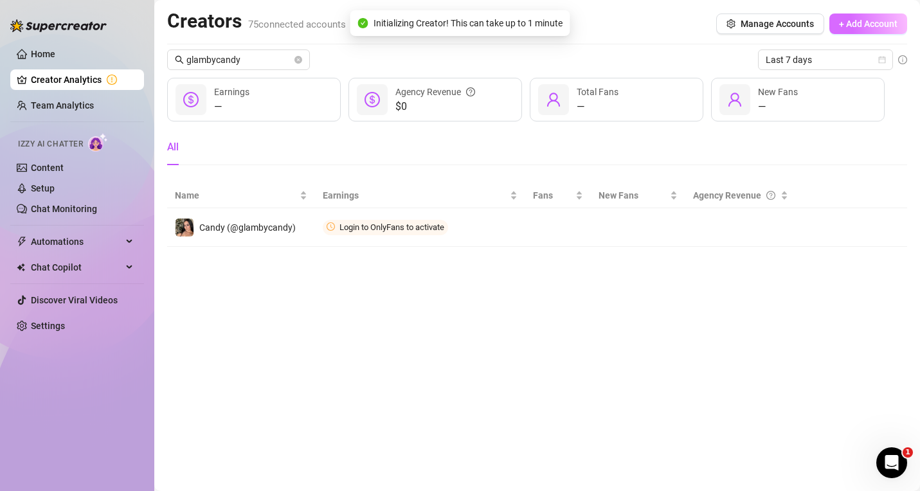
click at [879, 21] on span "+ Add Account" at bounding box center [868, 24] width 59 height 10
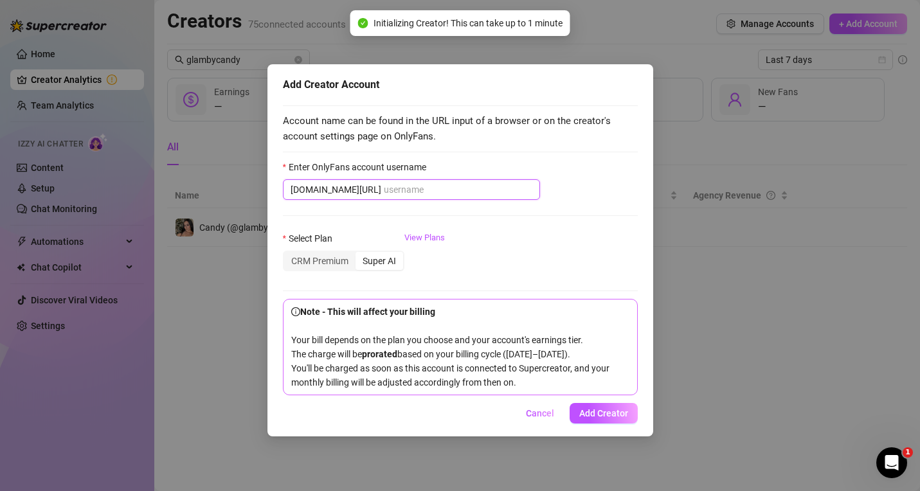
paste input "nanda_reyes"
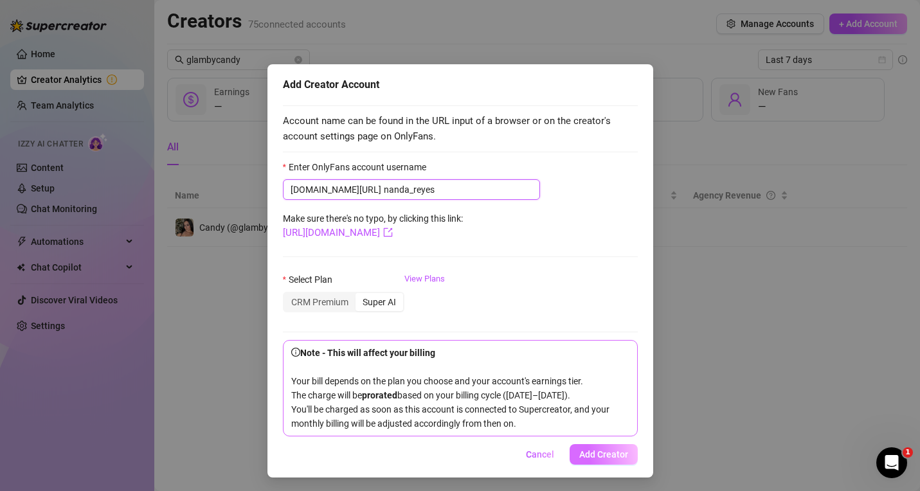
type input "nanda_reyes"
click at [591, 462] on button "Add Creator" at bounding box center [604, 454] width 68 height 21
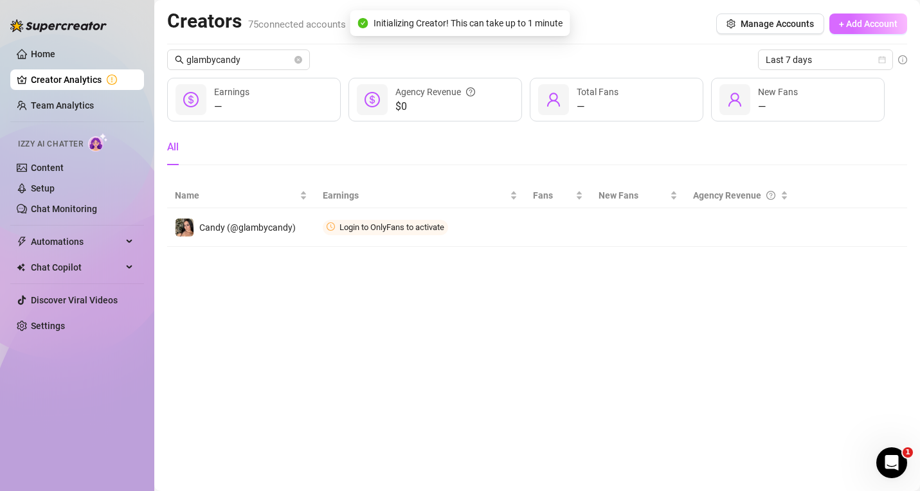
click at [892, 30] on button "+ Add Account" at bounding box center [869, 24] width 78 height 21
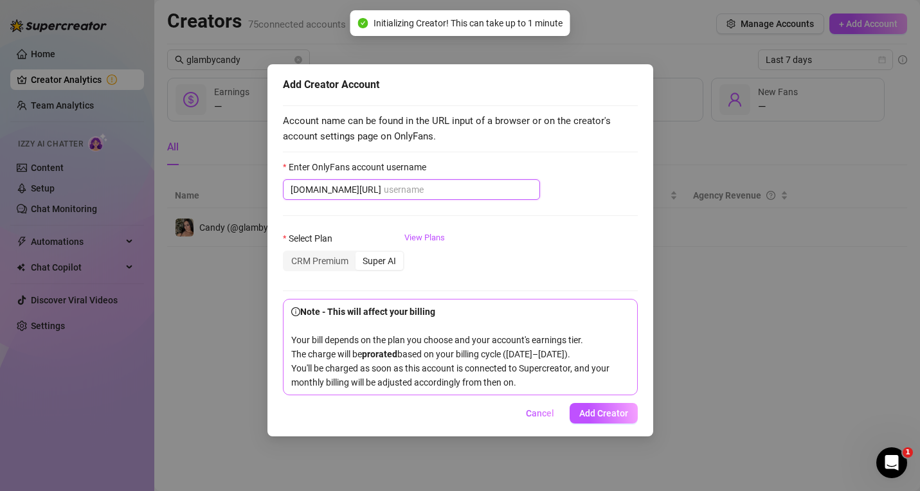
paste input "urfavleobaby"
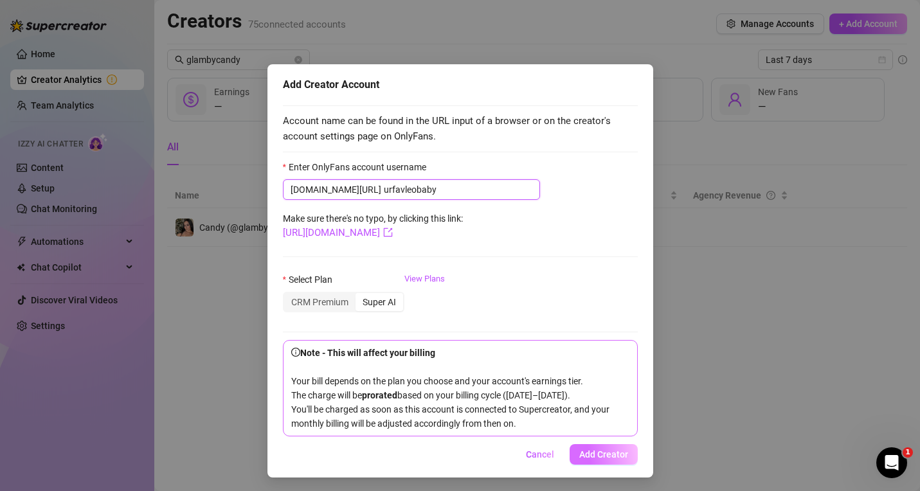
type input "urfavleobaby"
click at [614, 463] on button "Add Creator" at bounding box center [604, 454] width 68 height 21
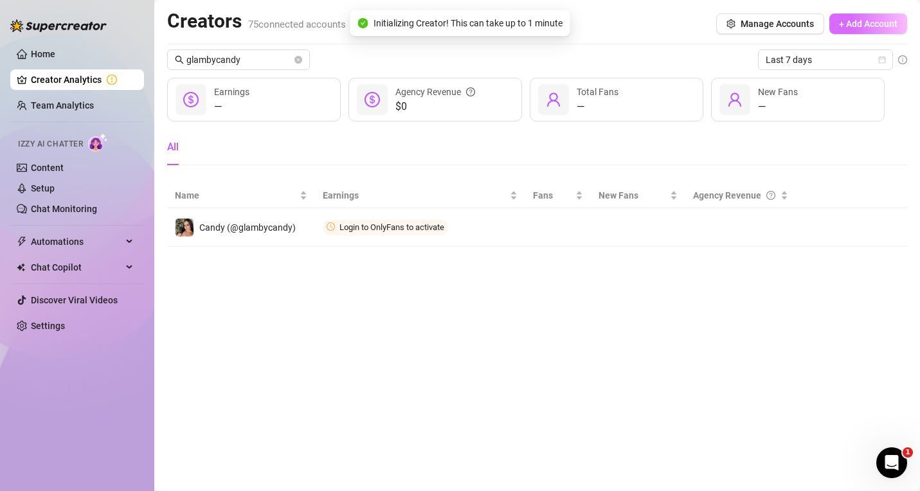
click at [879, 20] on span "+ Add Account" at bounding box center [868, 24] width 59 height 10
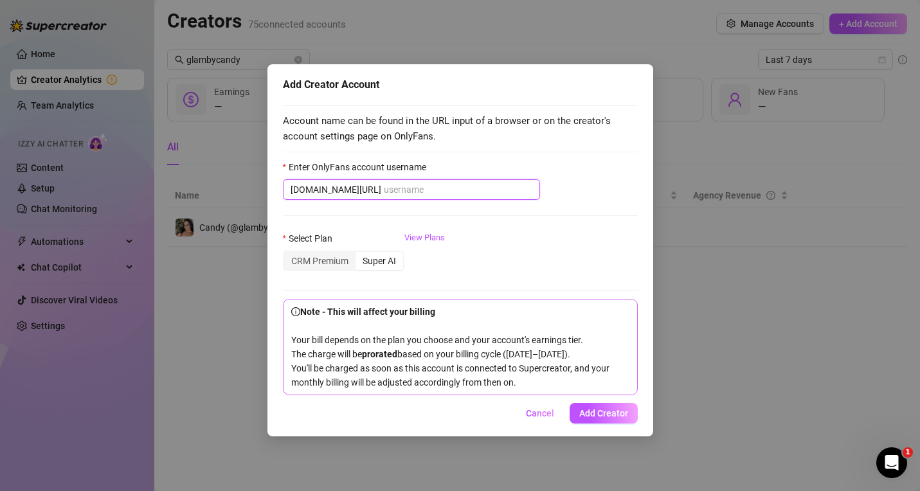
paste input "watercherrypie"
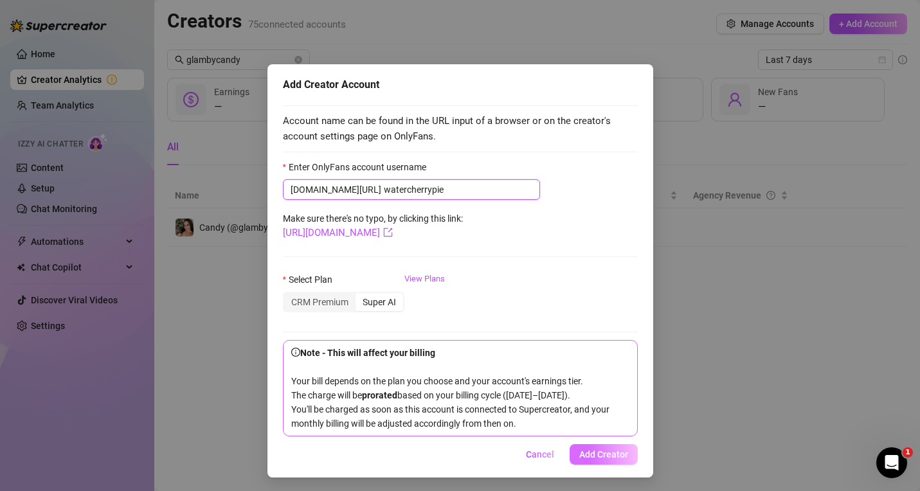
type input "watercherrypie"
click at [613, 460] on span "Add Creator" at bounding box center [603, 455] width 49 height 10
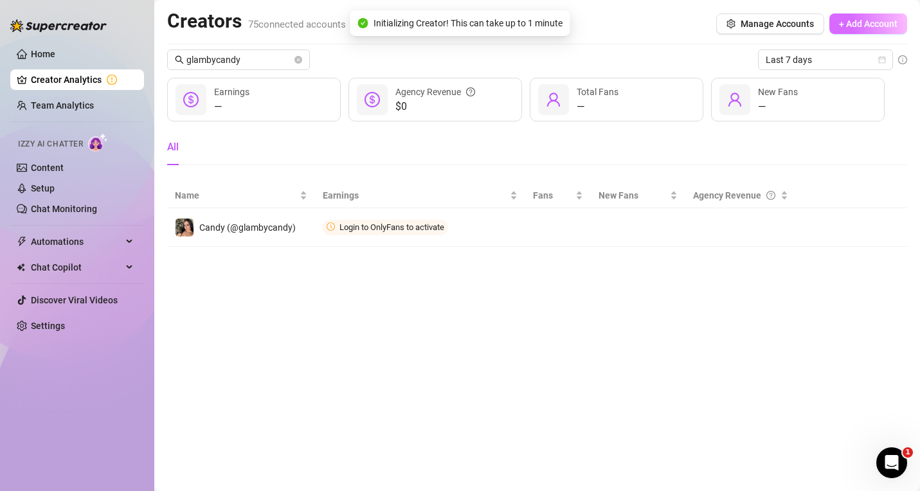
click at [852, 23] on span "+ Add Account" at bounding box center [868, 24] width 59 height 10
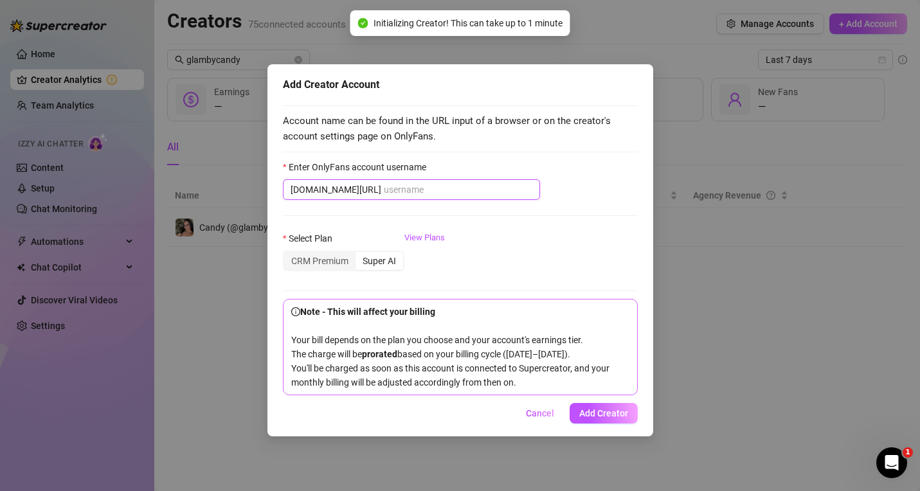
paste input "alannaskyye"
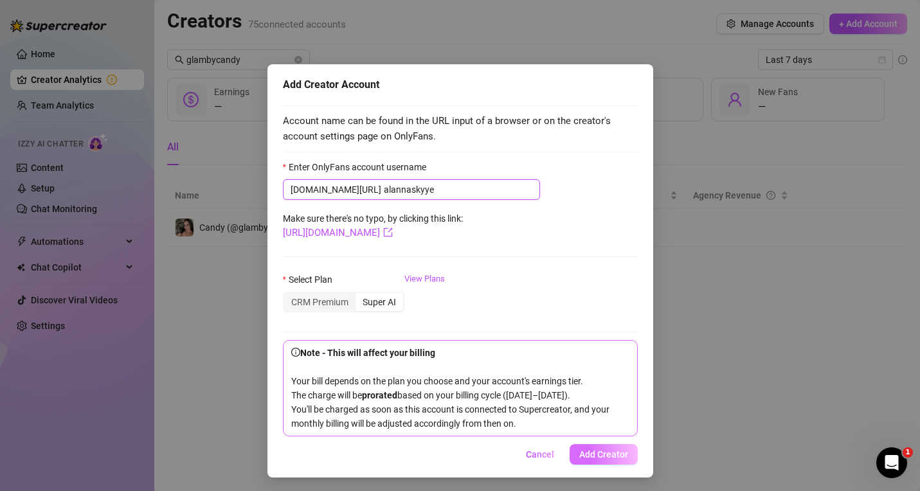
type input "alannaskyye"
click at [601, 460] on span "Add Creator" at bounding box center [603, 455] width 49 height 10
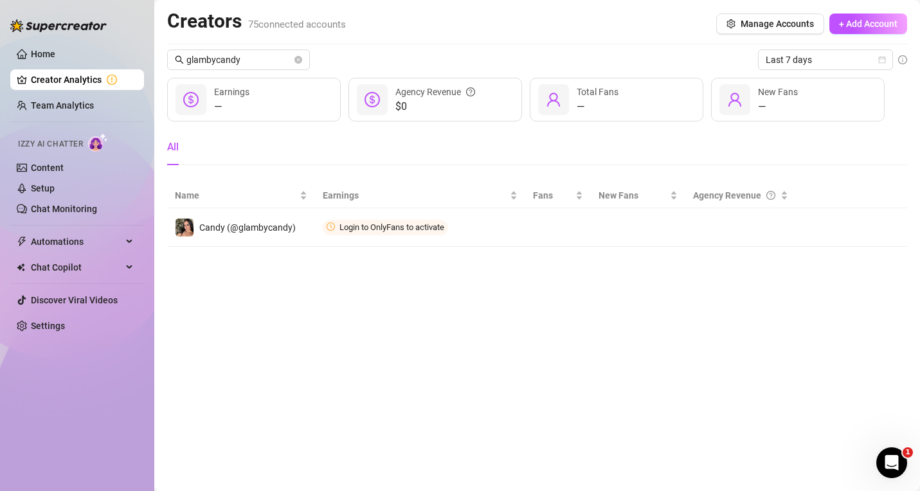
click at [865, 15] on button "+ Add Account" at bounding box center [869, 24] width 78 height 21
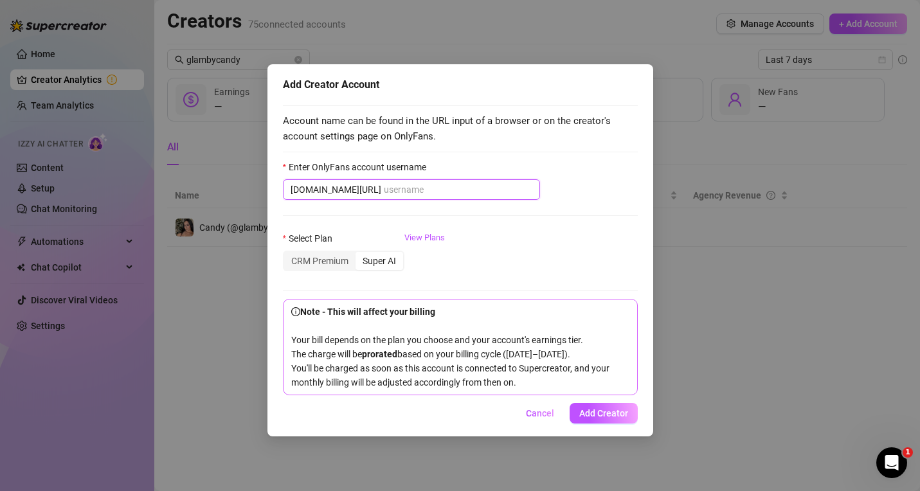
paste input "mollyandjordy"
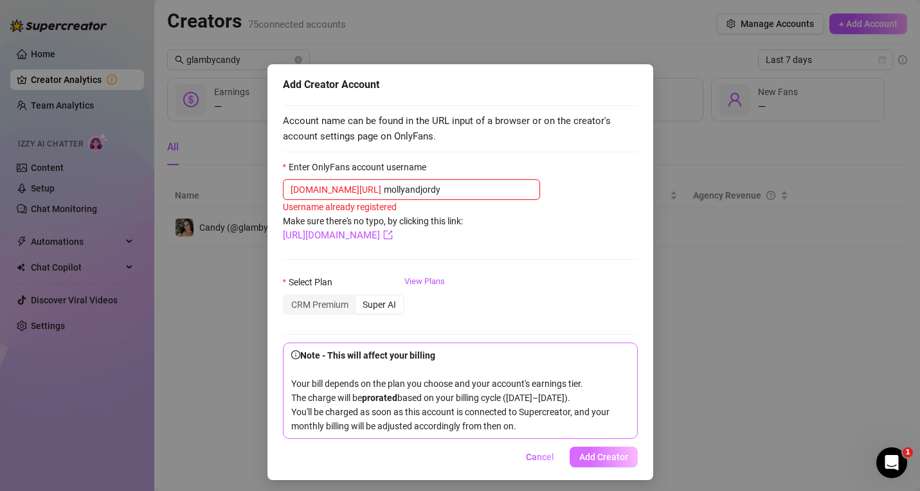
type input "mollyandjordy"
click at [605, 462] on span "Add Creator" at bounding box center [603, 457] width 49 height 10
click at [457, 190] on input "mollyandjordy" at bounding box center [458, 190] width 149 height 14
click at [588, 462] on span "Add Creator" at bounding box center [603, 457] width 49 height 10
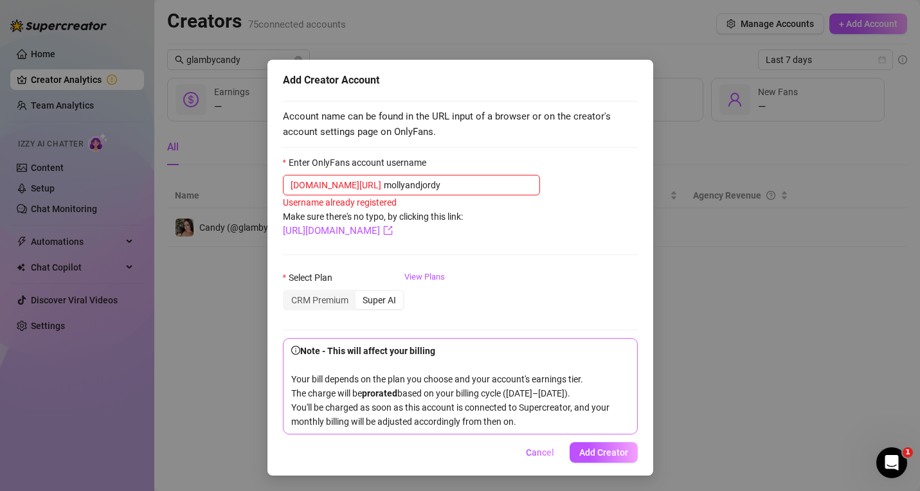
click at [230, 147] on div "Add Creator Account Account name can be found in the URL input of a browser or …" at bounding box center [460, 245] width 920 height 491
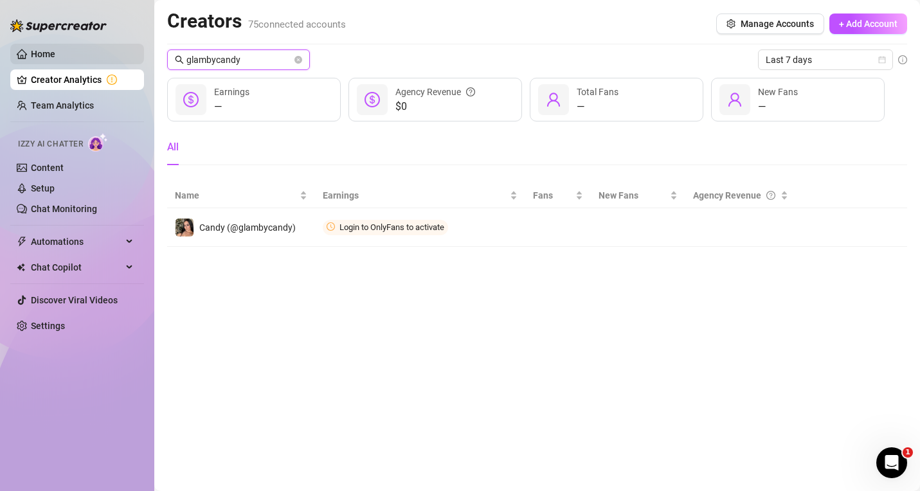
drag, startPoint x: 251, startPoint y: 64, endPoint x: 132, endPoint y: 48, distance: 120.1
click at [132, 48] on div "Home Creator Analytics Team Analytics Izzy AI Chatter Content Setup Chat Monito…" at bounding box center [460, 245] width 920 height 491
paste input "mollyandjordy"
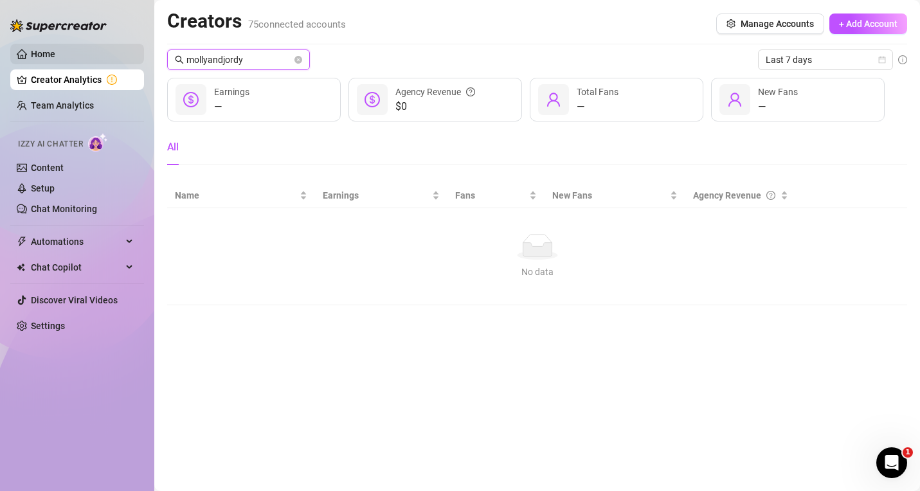
type input "mollyandjordy"
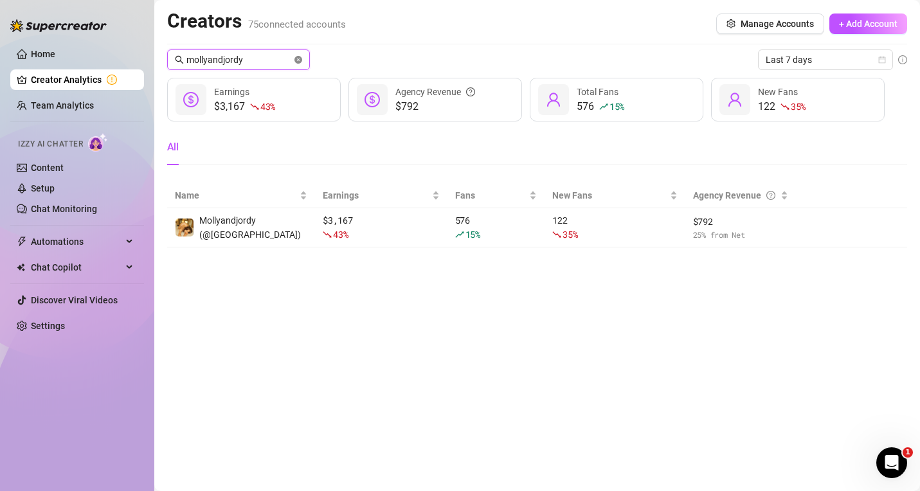
click at [298, 56] on icon "close-circle" at bounding box center [299, 60] width 8 height 8
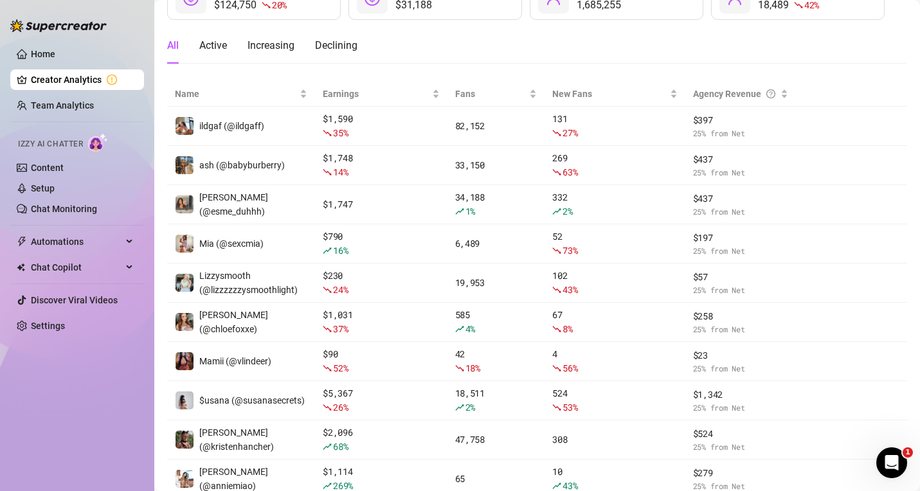
scroll to position [129, 0]
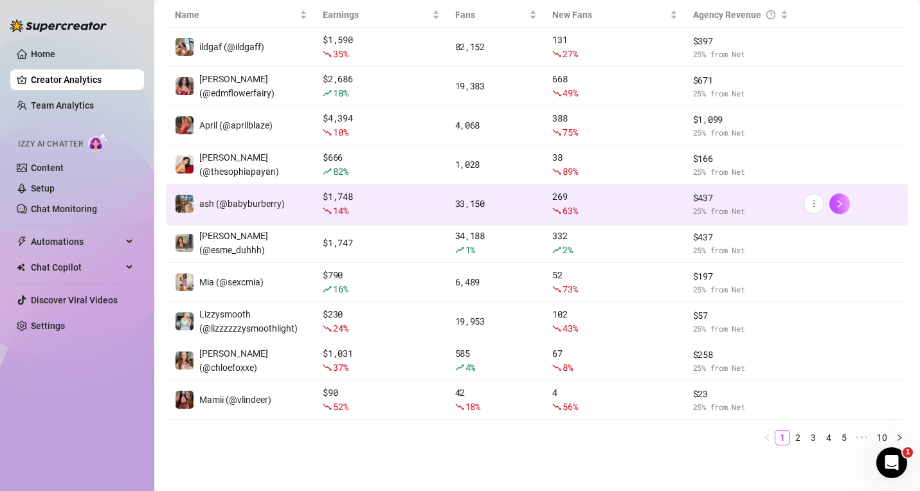
scroll to position [184, 0]
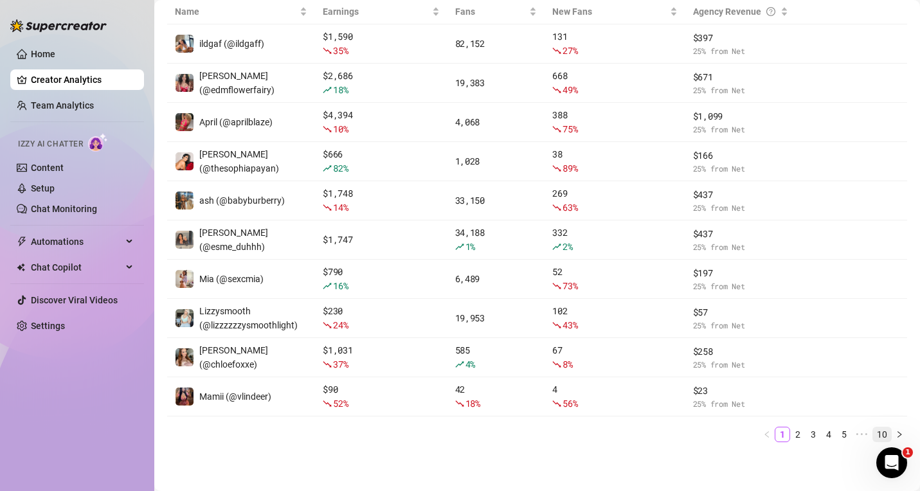
click at [873, 431] on link "10" at bounding box center [882, 435] width 18 height 14
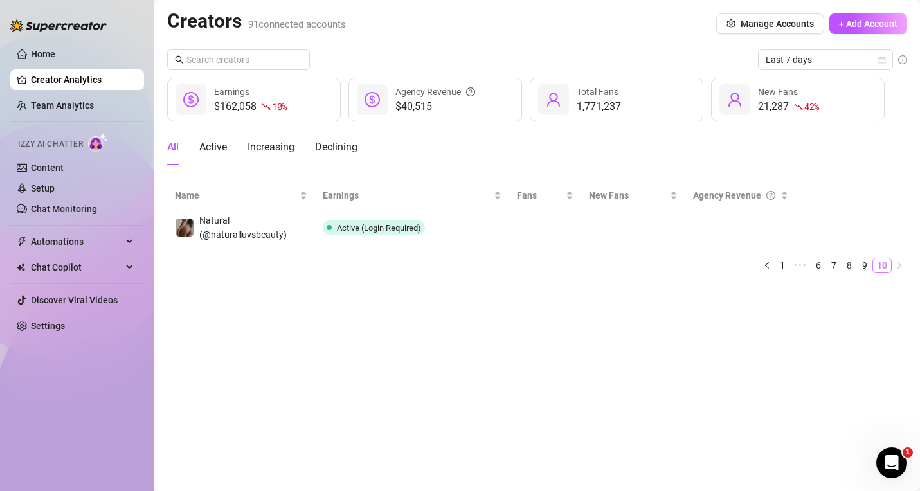
scroll to position [0, 0]
click at [870, 268] on link "9" at bounding box center [865, 266] width 14 height 14
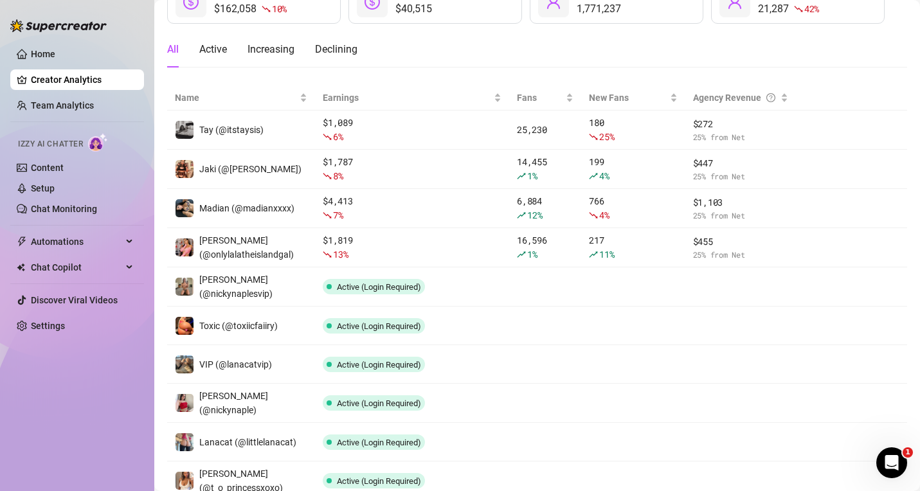
scroll to position [180, 0]
